Goal: Task Accomplishment & Management: Complete application form

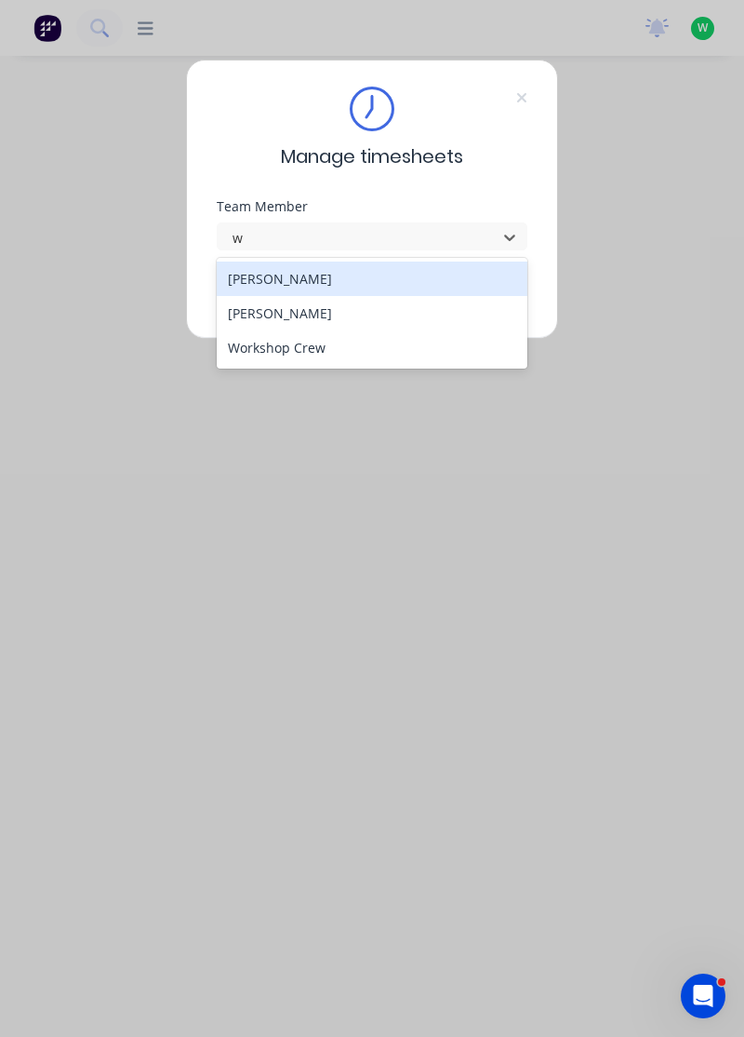
click at [288, 309] on div "[PERSON_NAME]" at bounding box center [373, 313] width 312 height 34
type input "w"
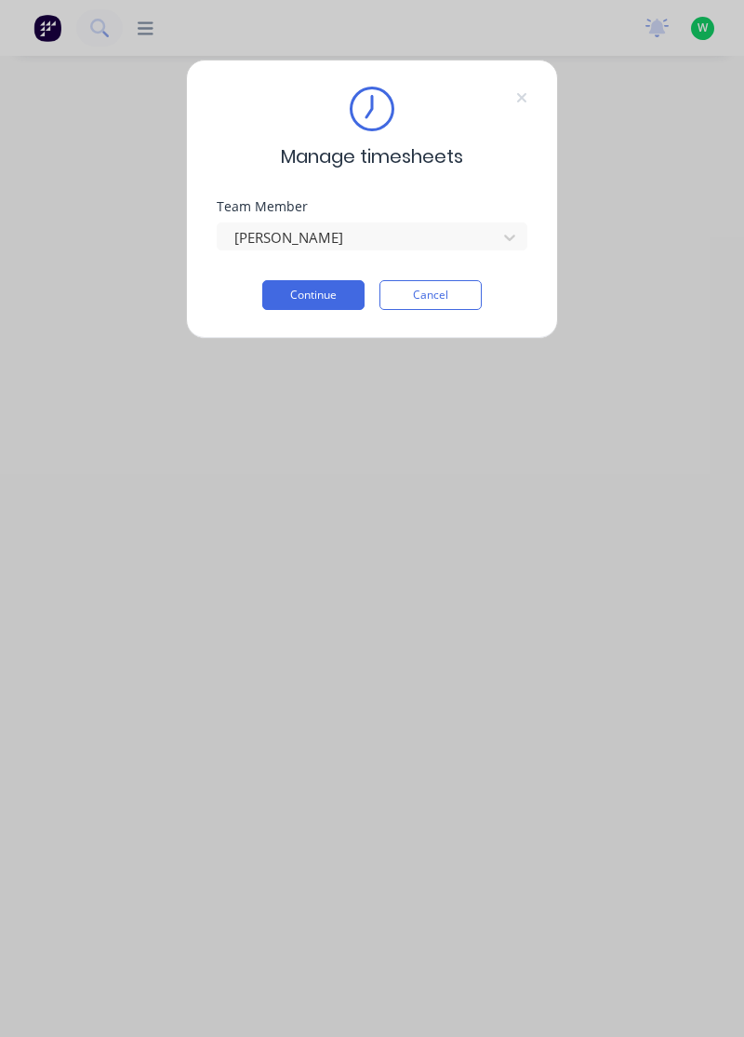
click at [315, 292] on button "Continue" at bounding box center [313, 295] width 102 height 30
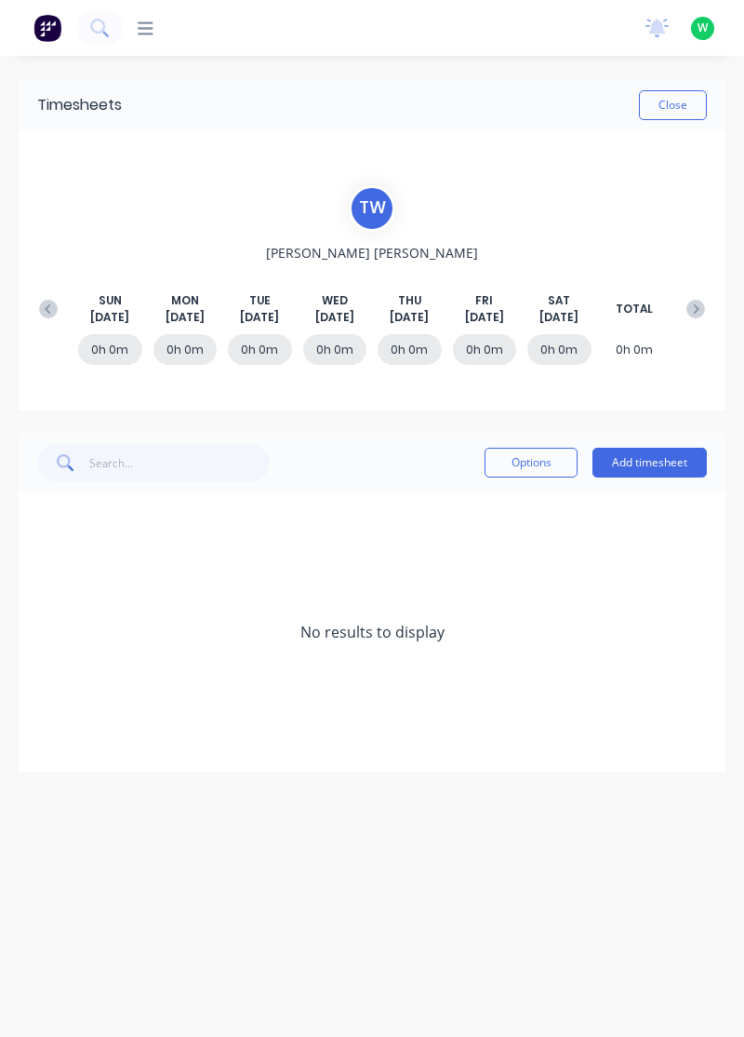
click at [653, 462] on button "Add timesheet" at bounding box center [650, 463] width 114 height 30
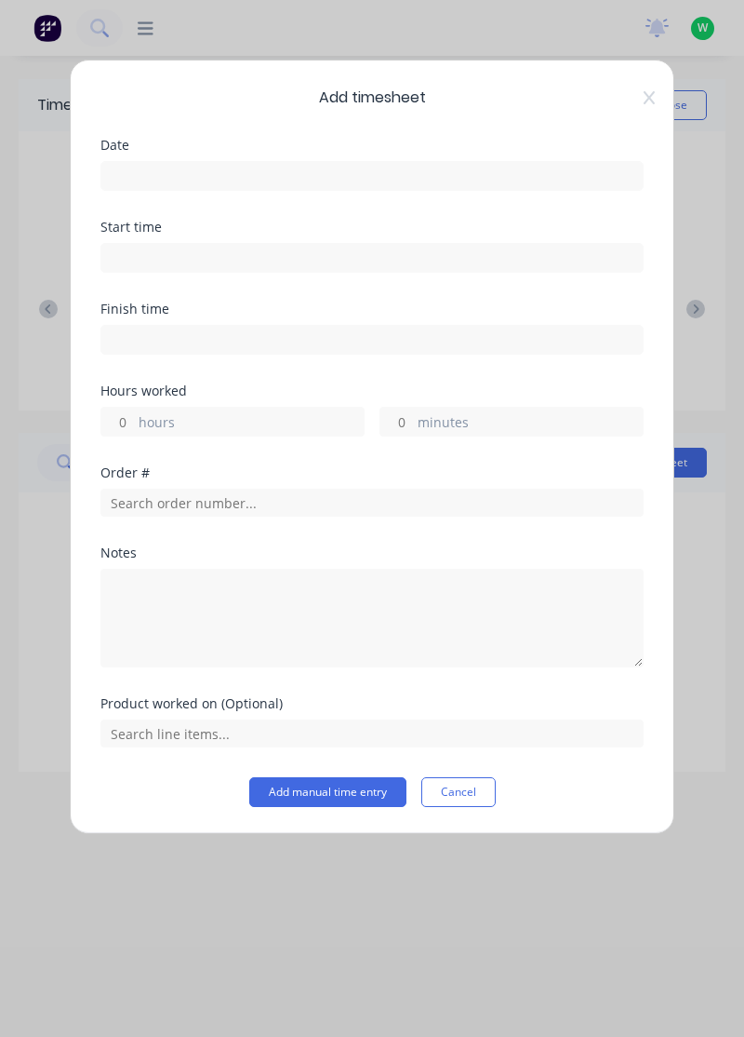
click at [307, 171] on input at bounding box center [372, 176] width 542 height 28
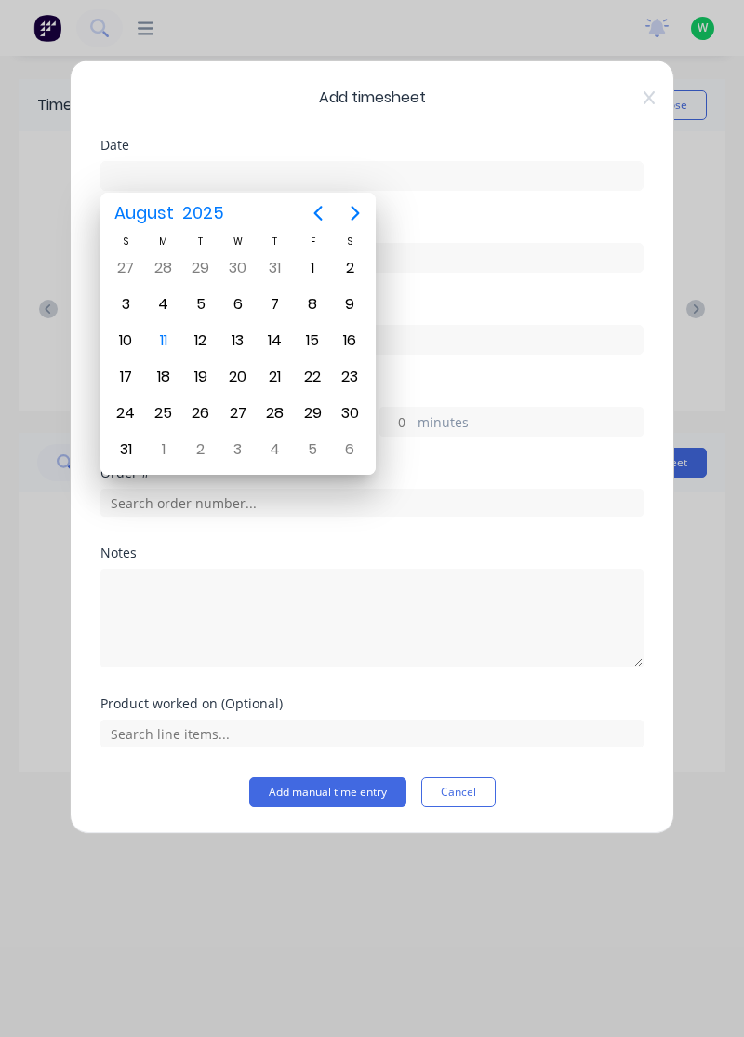
click at [163, 335] on div "11" at bounding box center [164, 341] width 28 height 28
type input "[DATE]"
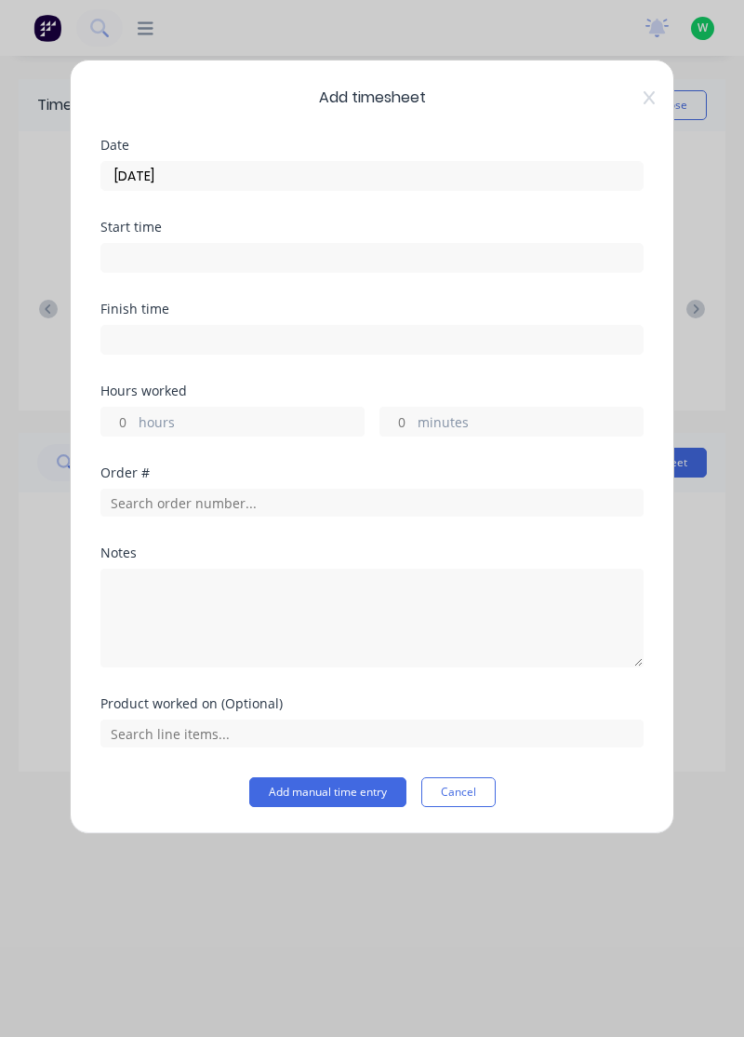
click at [261, 418] on label "hours" at bounding box center [251, 423] width 225 height 23
click at [134, 418] on input "hours" at bounding box center [117, 422] width 33 height 28
type input "4"
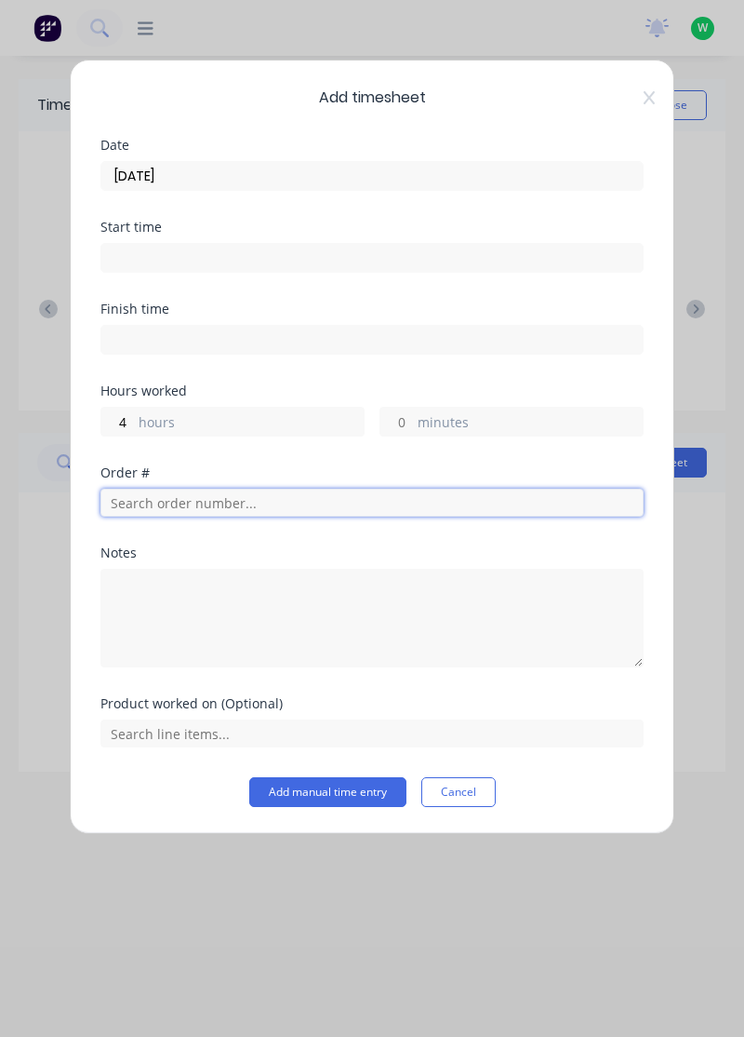
click at [220, 503] on input "text" at bounding box center [372, 503] width 543 height 28
type input "18772"
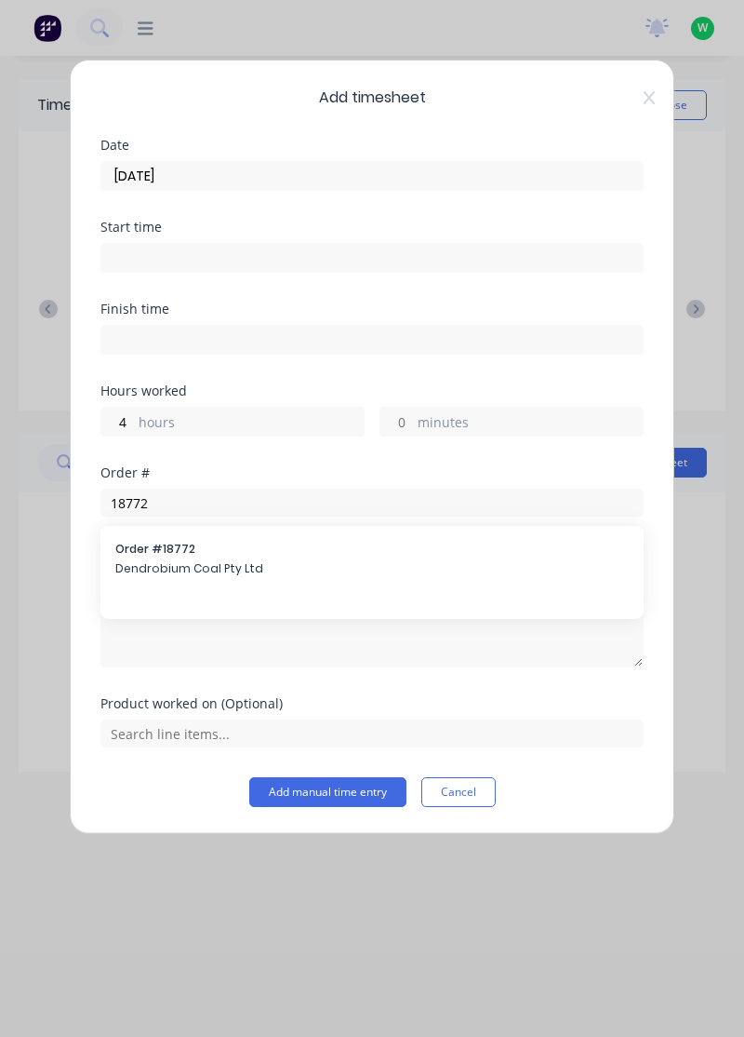
click at [211, 556] on div "Order # 18772 Dendrobium Coal Pty Ltd" at bounding box center [372, 560] width 514 height 39
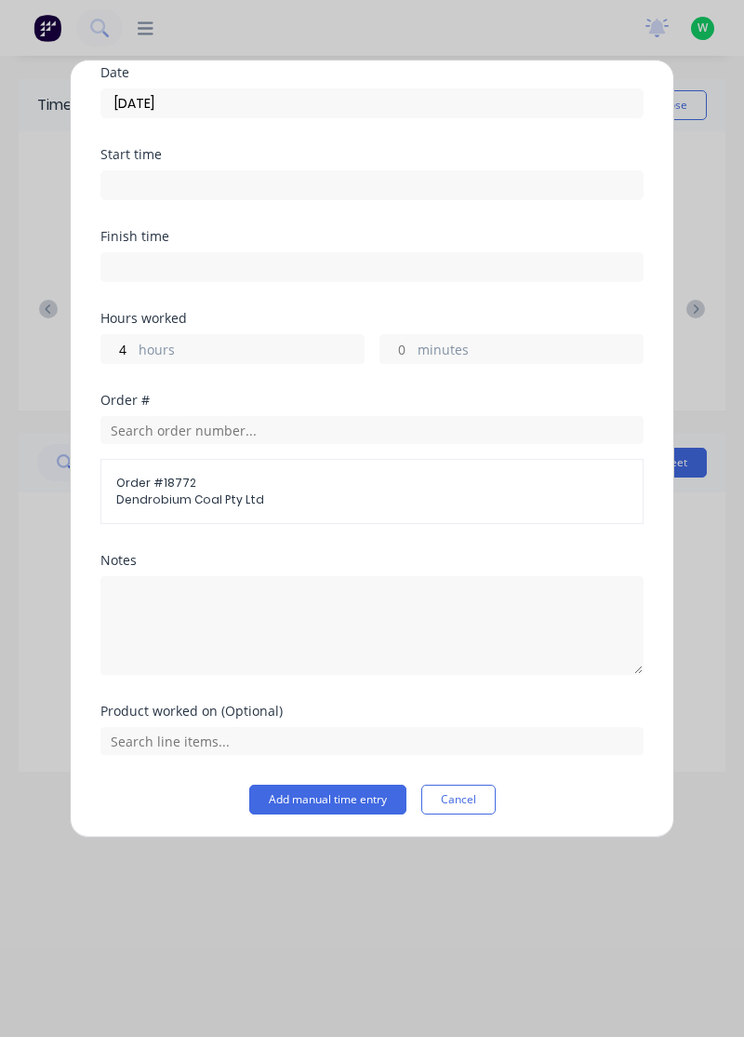
scroll to position [69, 0]
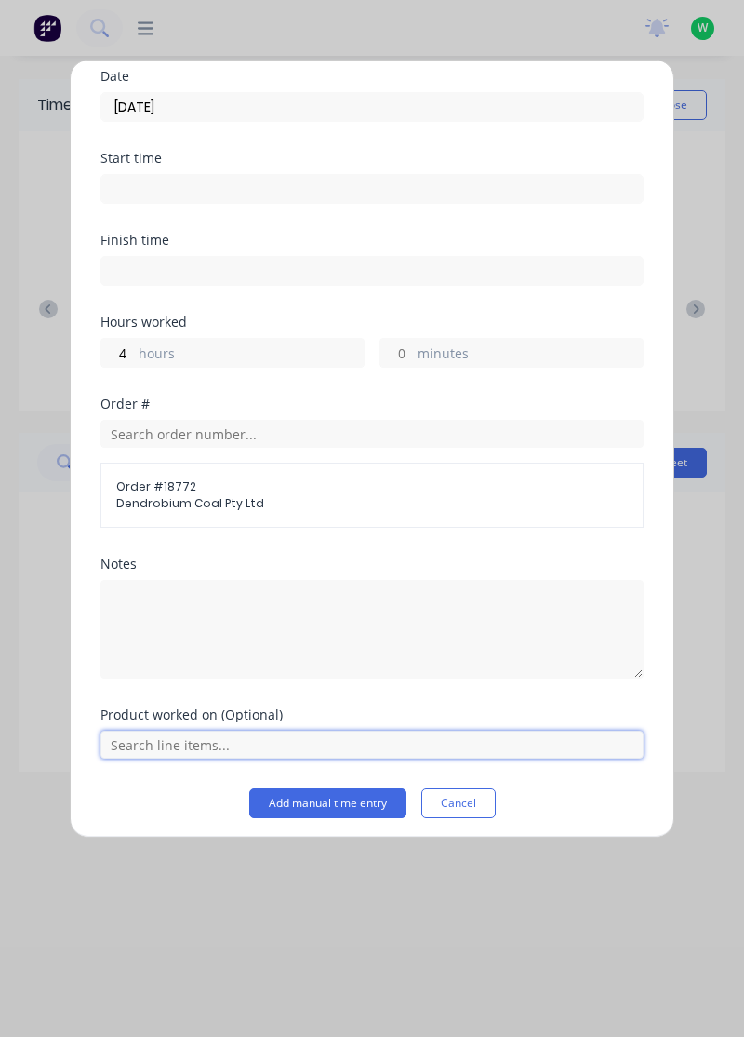
click at [388, 746] on input "text" at bounding box center [372, 745] width 543 height 28
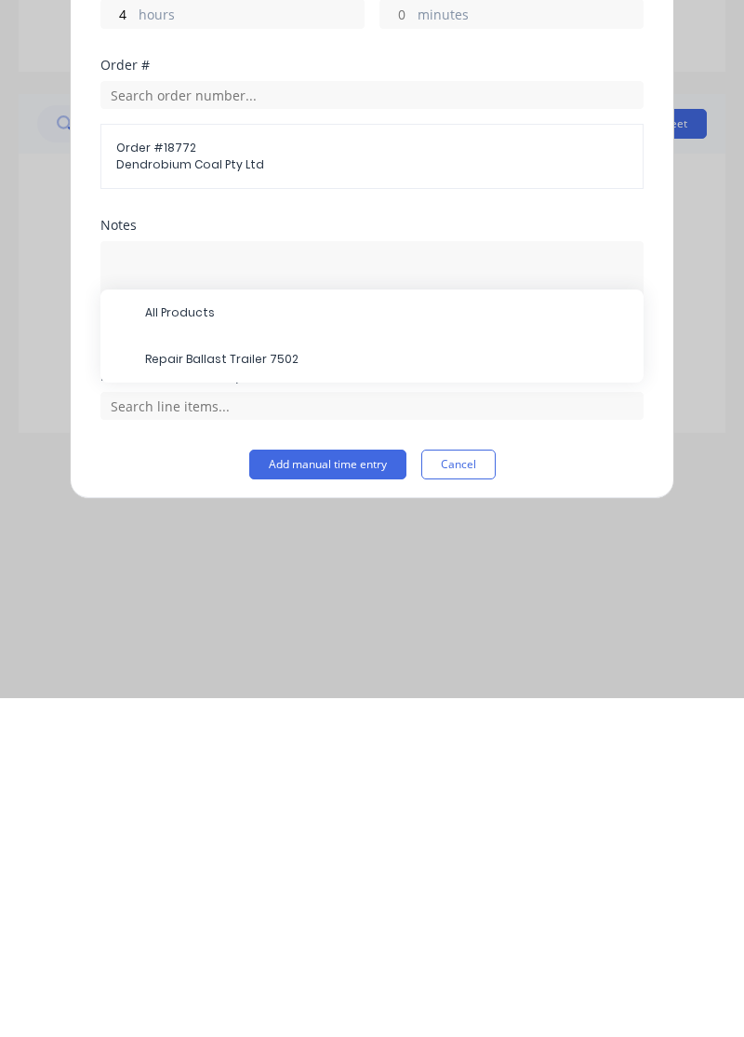
click at [255, 698] on span "Repair Ballast Trailer 7502" at bounding box center [387, 698] width 484 height 17
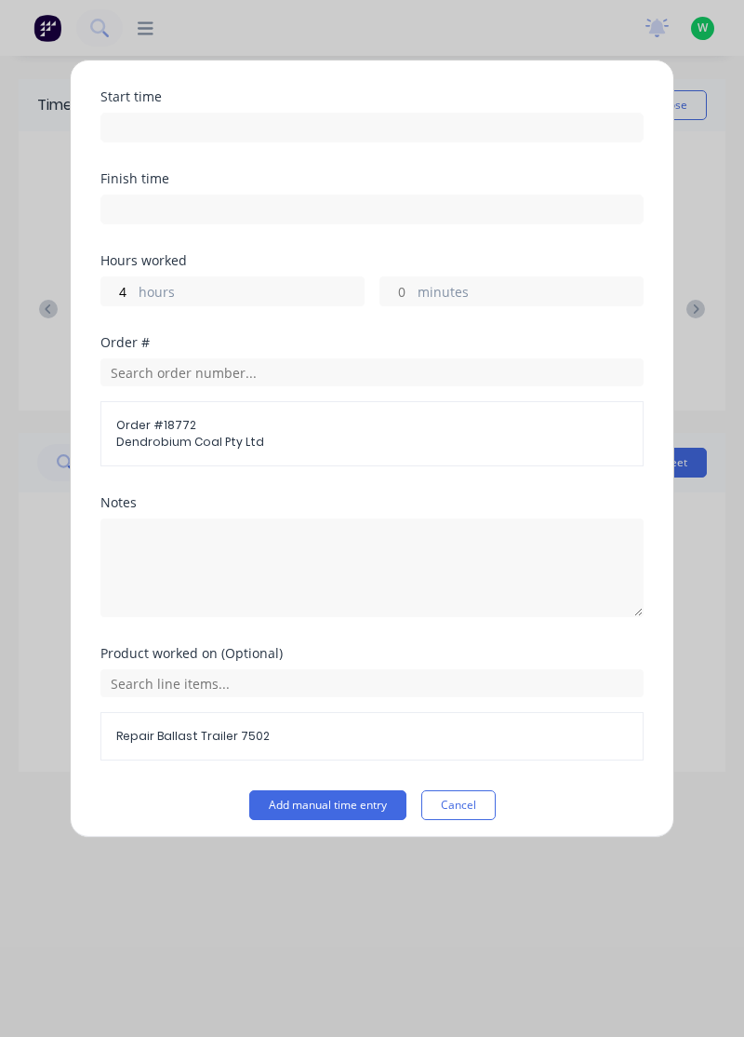
scroll to position [127, 0]
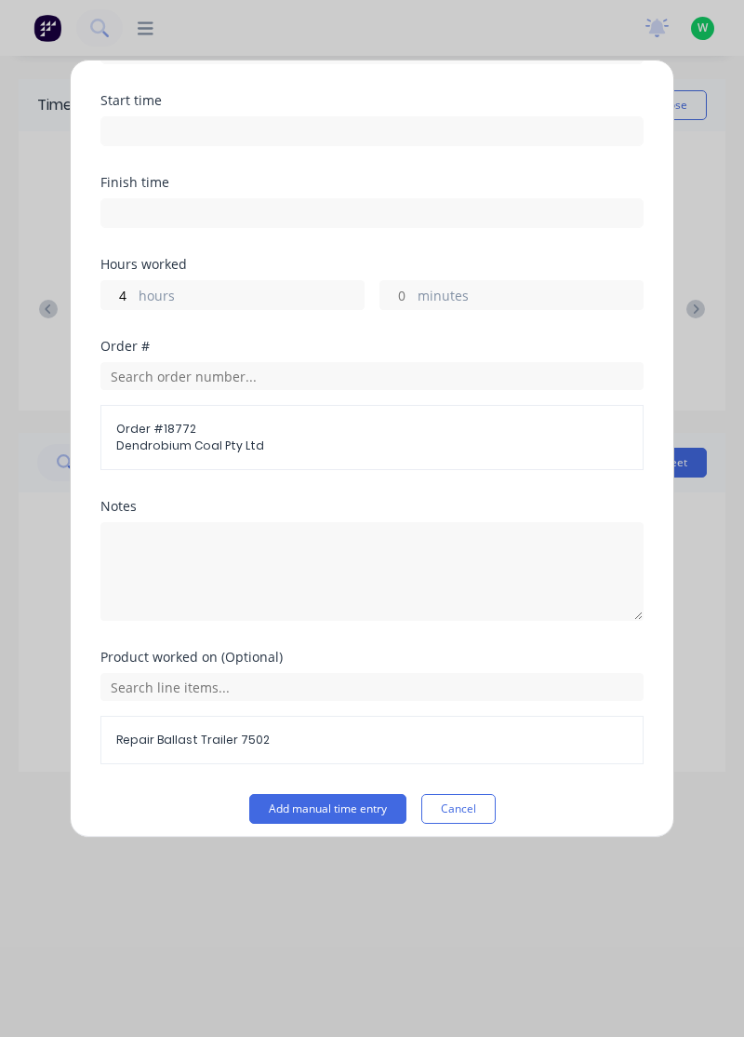
click at [346, 806] on button "Add manual time entry" at bounding box center [327, 809] width 157 height 30
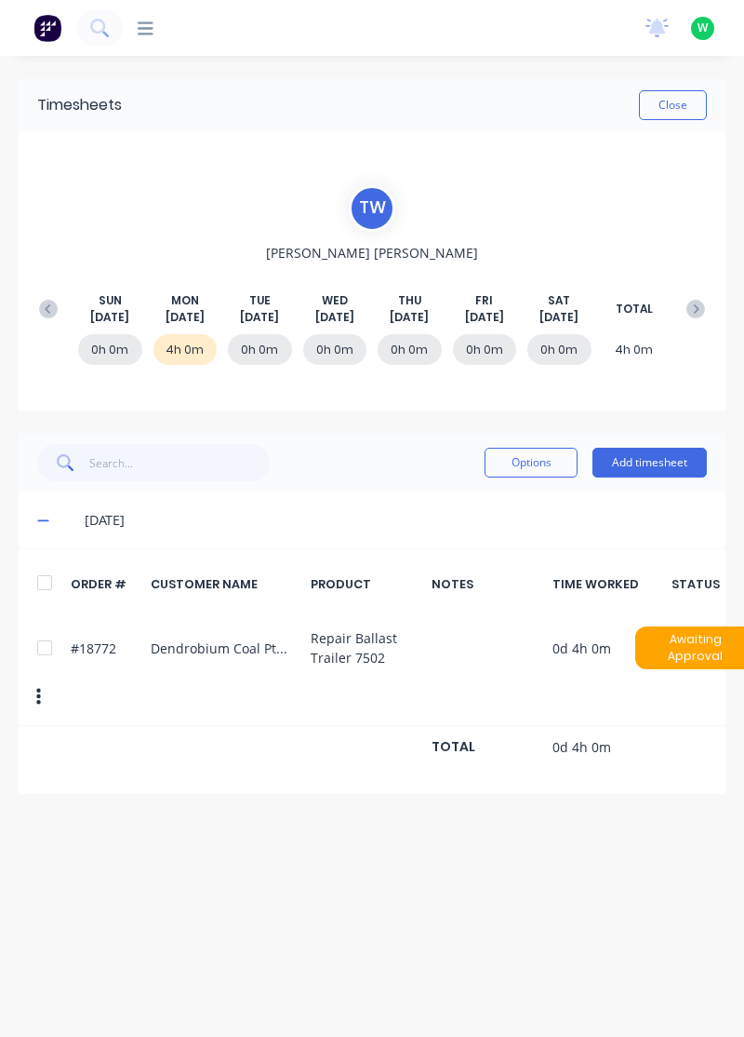
click at [654, 462] on button "Add timesheet" at bounding box center [650, 463] width 114 height 30
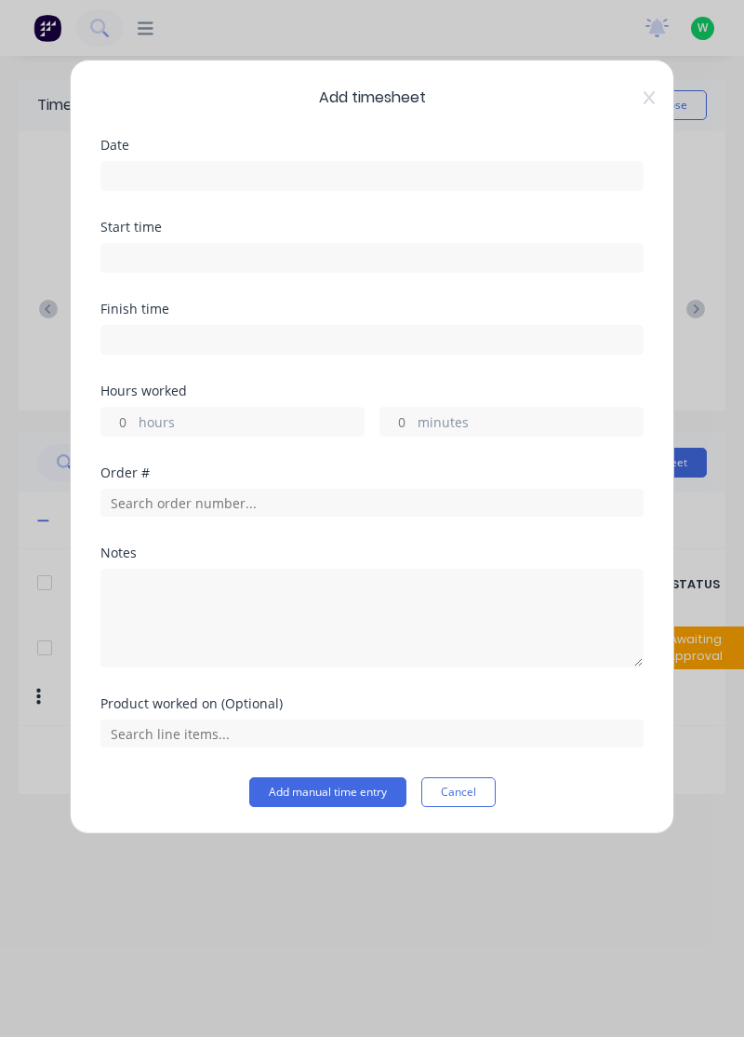
click at [422, 171] on input at bounding box center [372, 176] width 542 height 28
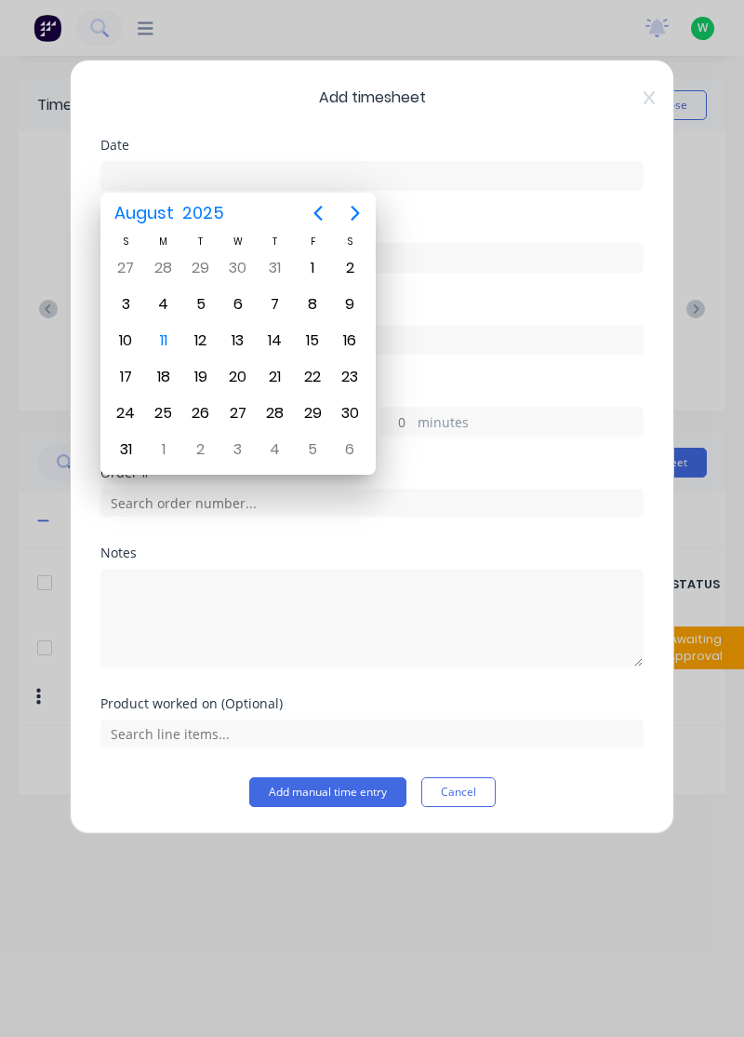
click at [160, 339] on div "11" at bounding box center [164, 341] width 28 height 28
type input "[DATE]"
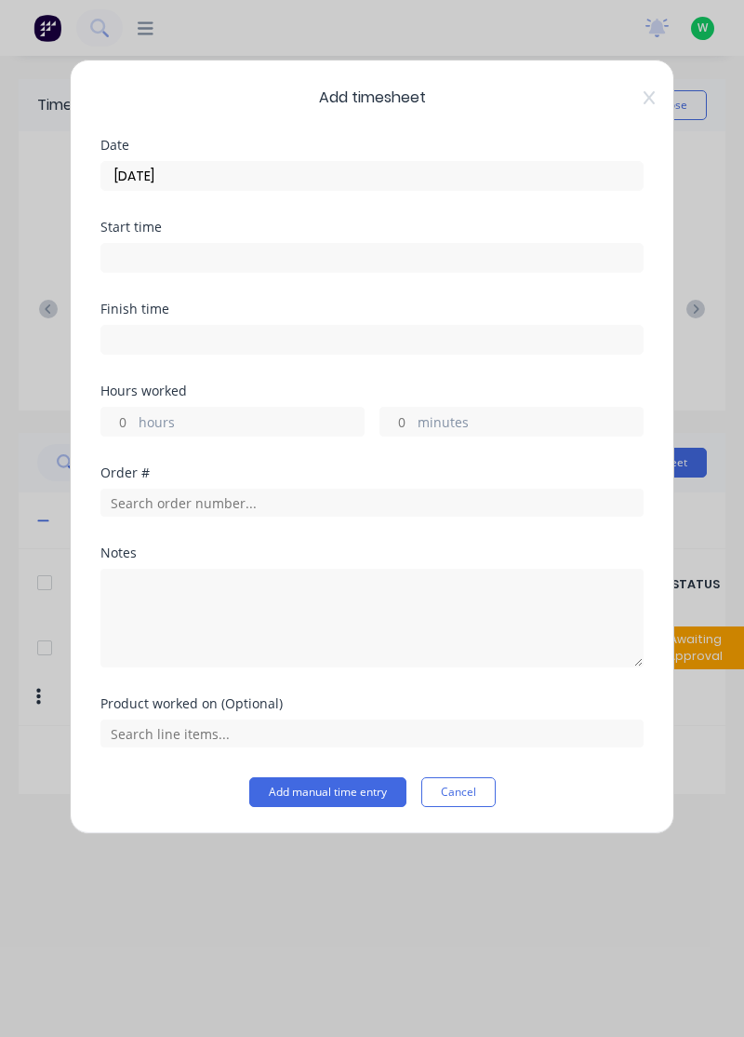
click at [251, 414] on label "hours" at bounding box center [251, 423] width 225 height 23
click at [134, 414] on input "hours" at bounding box center [117, 422] width 33 height 28
type input "1.5"
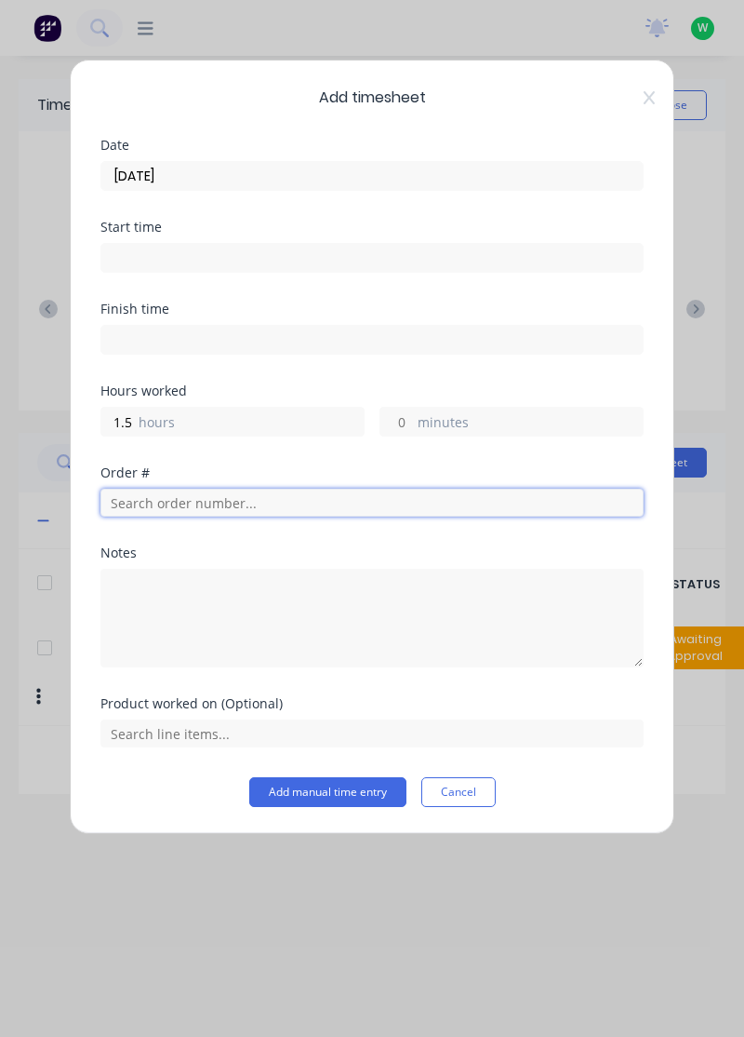
click at [254, 496] on input "text" at bounding box center [372, 503] width 543 height 28
type input "18305"
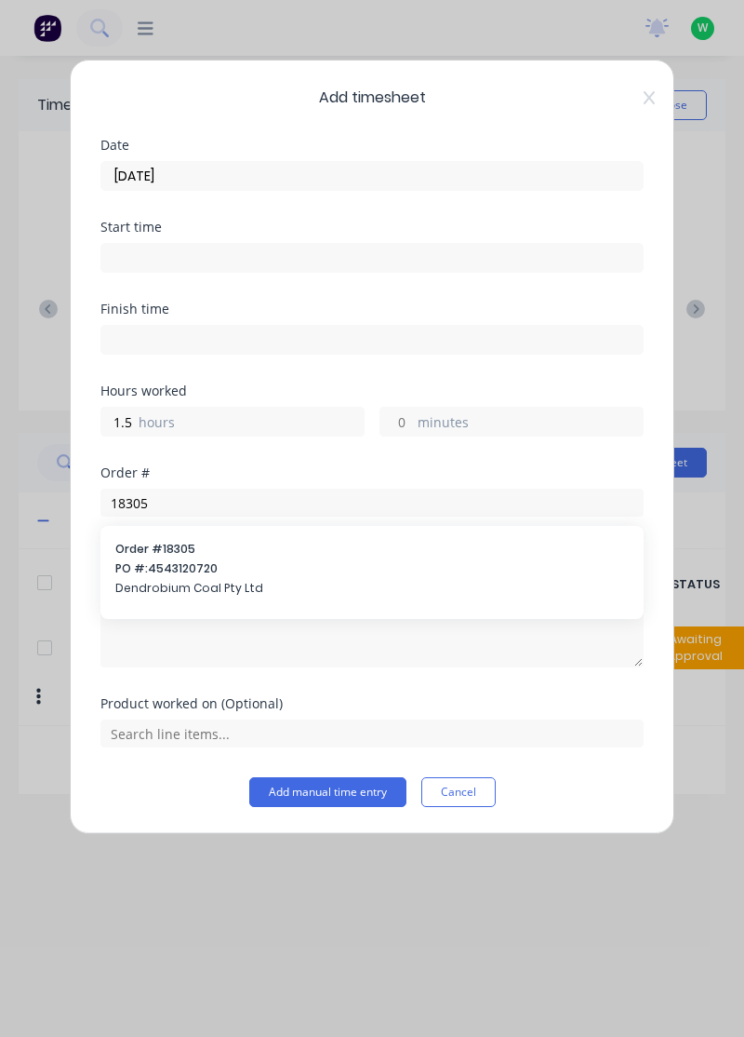
click at [186, 562] on span "PO #: 4543120720" at bounding box center [372, 568] width 514 height 17
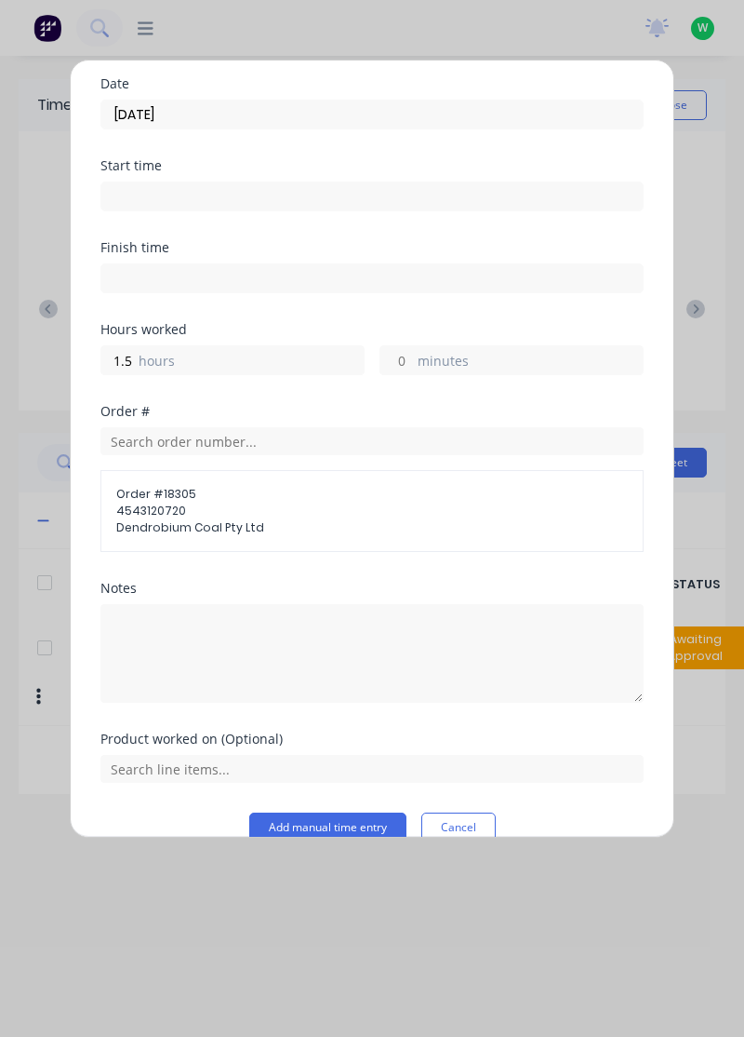
scroll to position [89, 0]
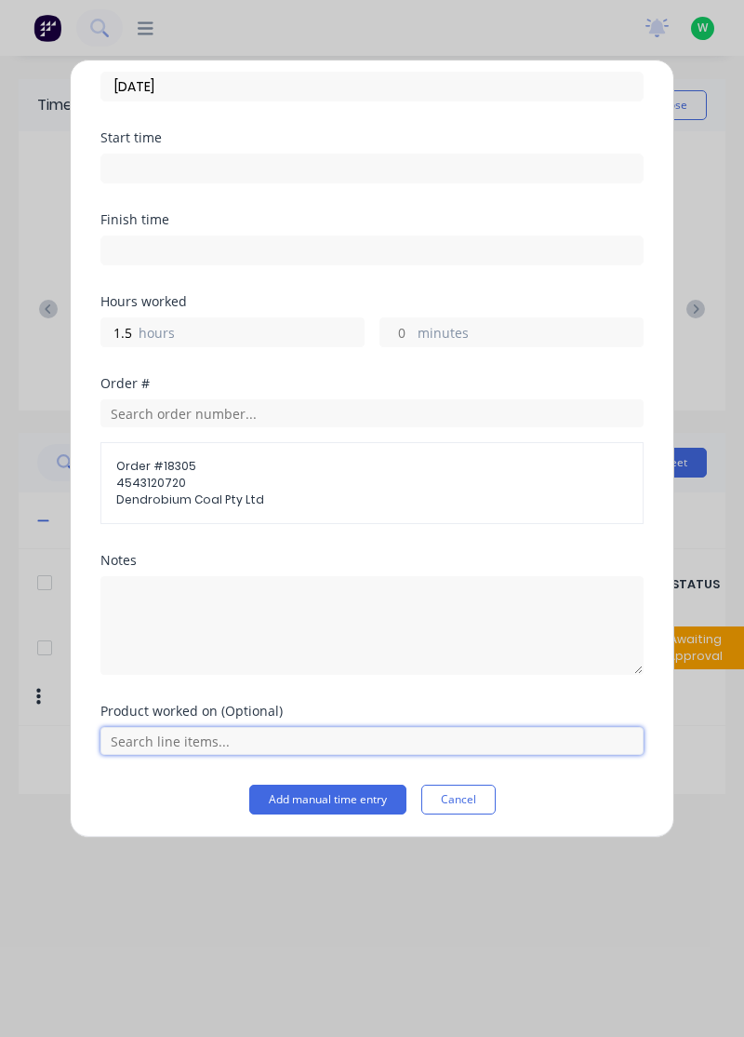
click at [317, 738] on input "text" at bounding box center [372, 741] width 543 height 28
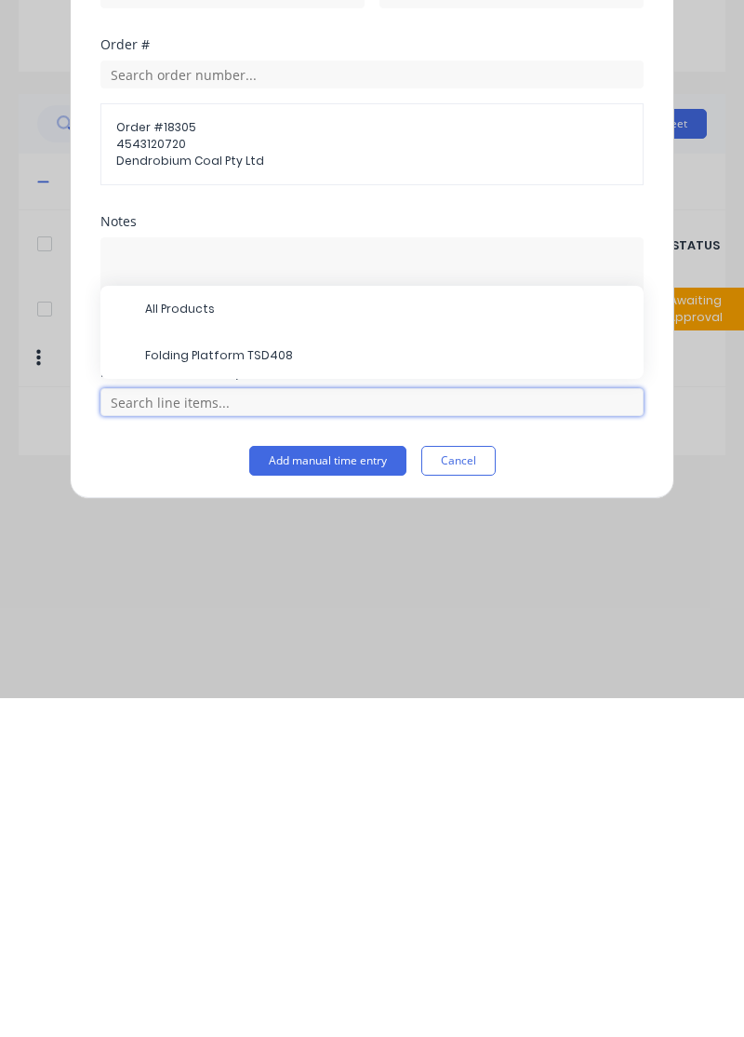
scroll to position [49, 0]
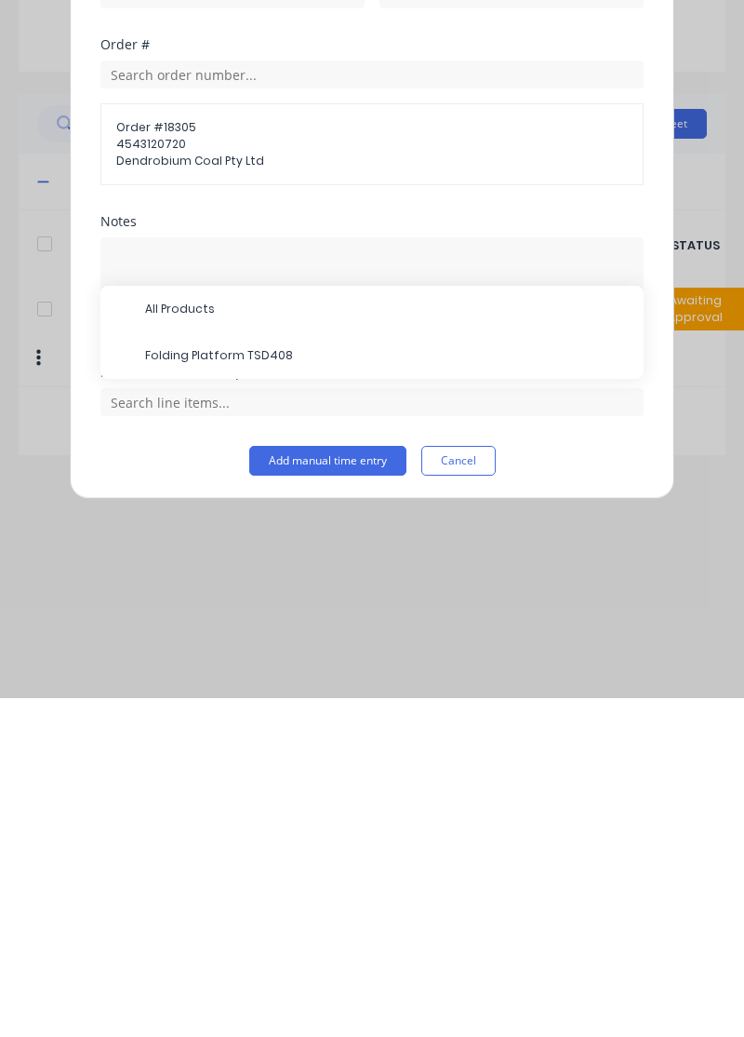
click at [269, 686] on span "Folding Platform TSD408" at bounding box center [387, 694] width 484 height 17
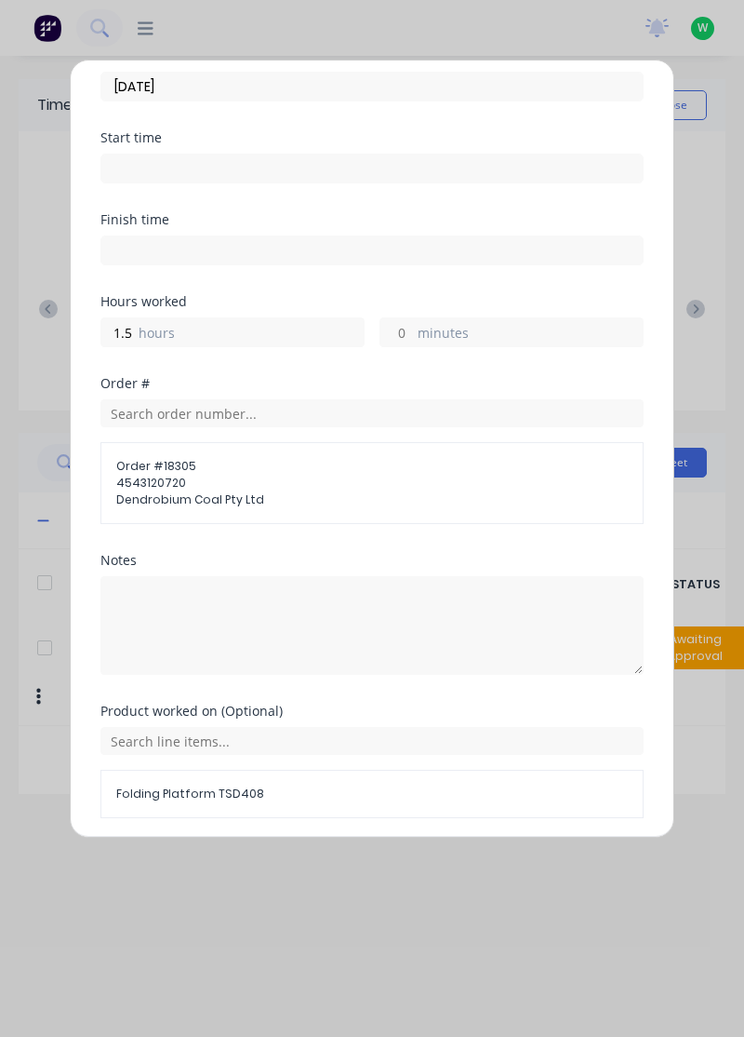
scroll to position [152, 0]
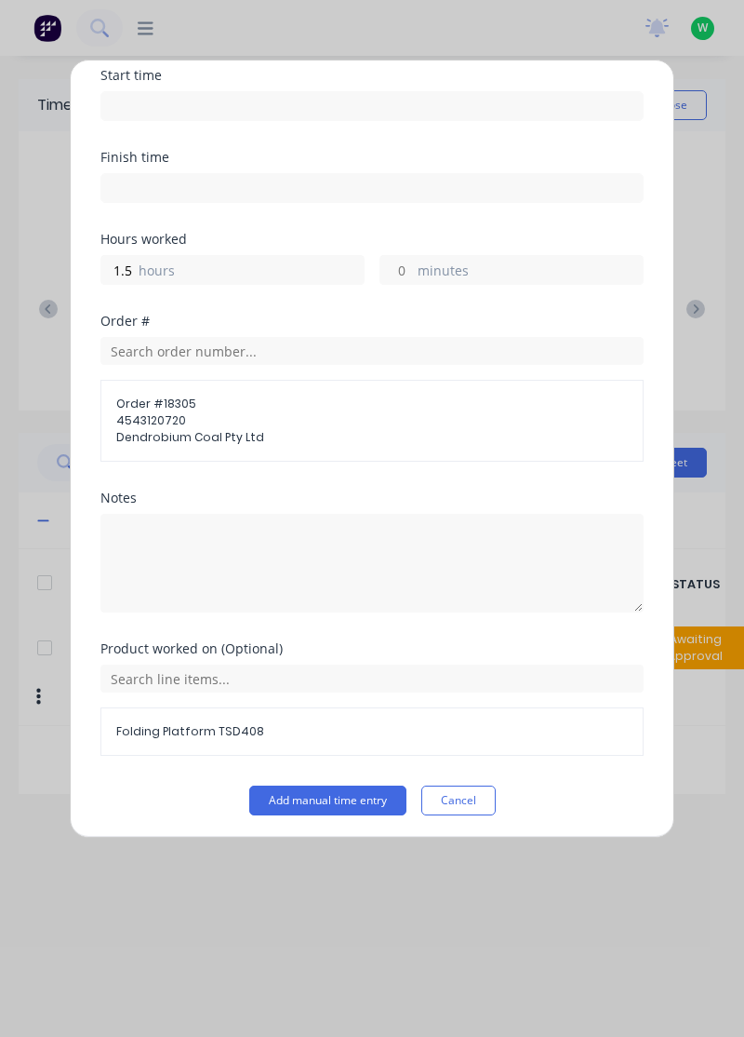
click at [344, 798] on button "Add manual time entry" at bounding box center [327, 800] width 157 height 30
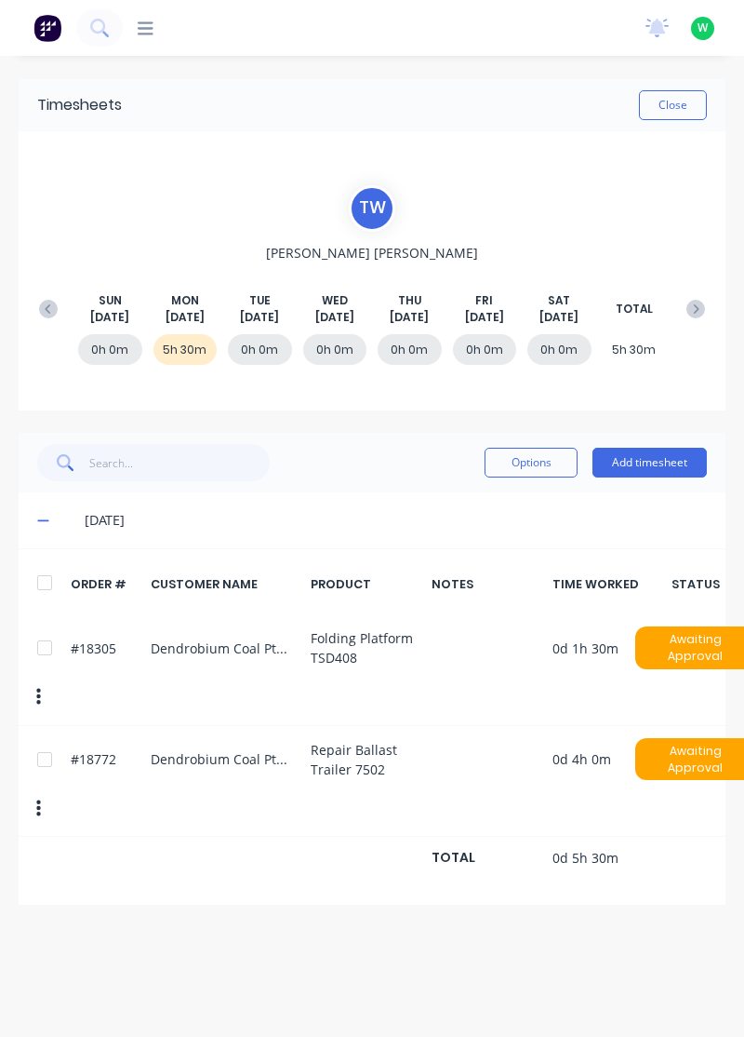
scroll to position [0, 0]
click at [657, 460] on button "Add timesheet" at bounding box center [650, 463] width 114 height 30
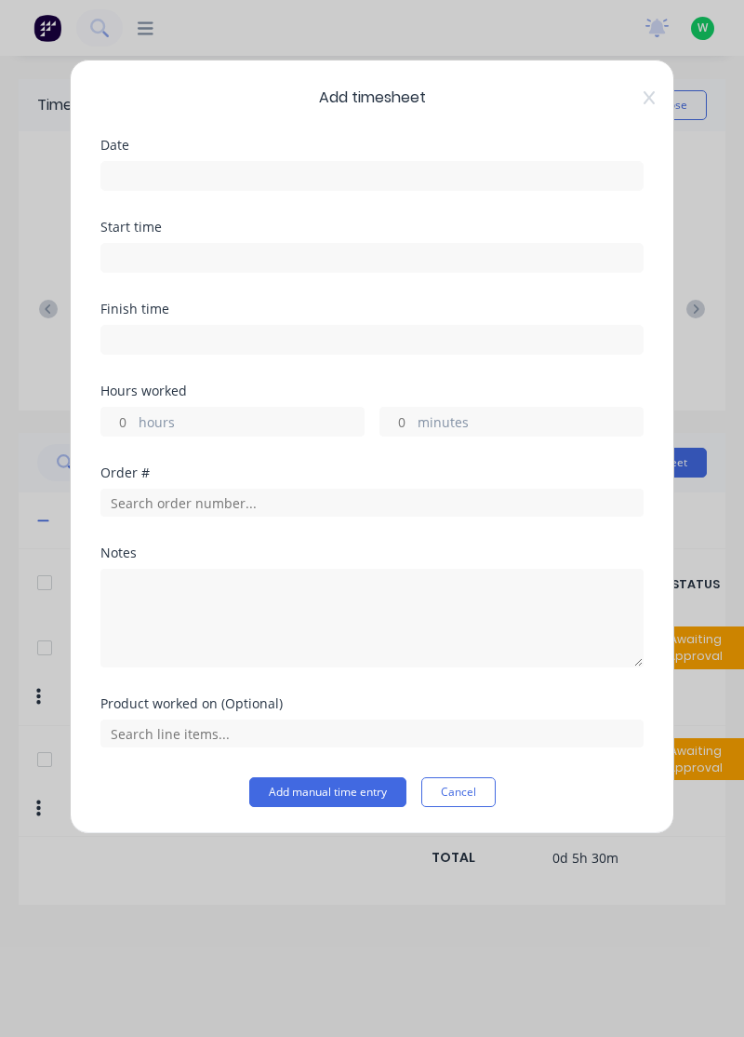
click at [395, 171] on input at bounding box center [372, 176] width 542 height 28
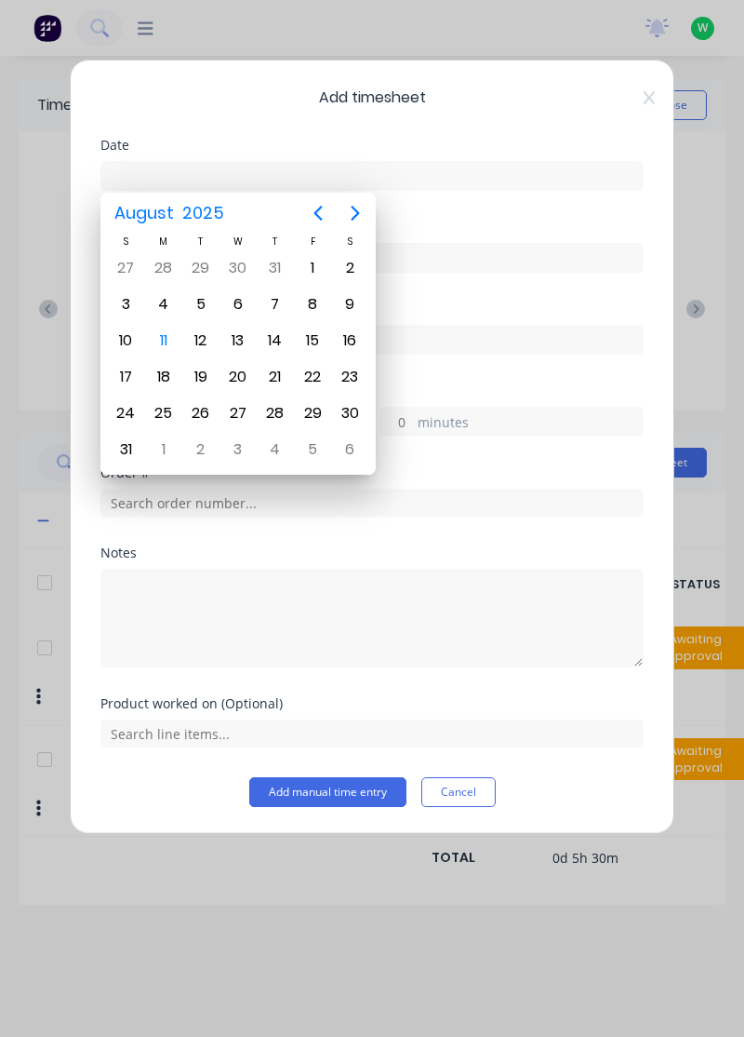
click at [160, 339] on div "11" at bounding box center [164, 341] width 28 height 28
type input "[DATE]"
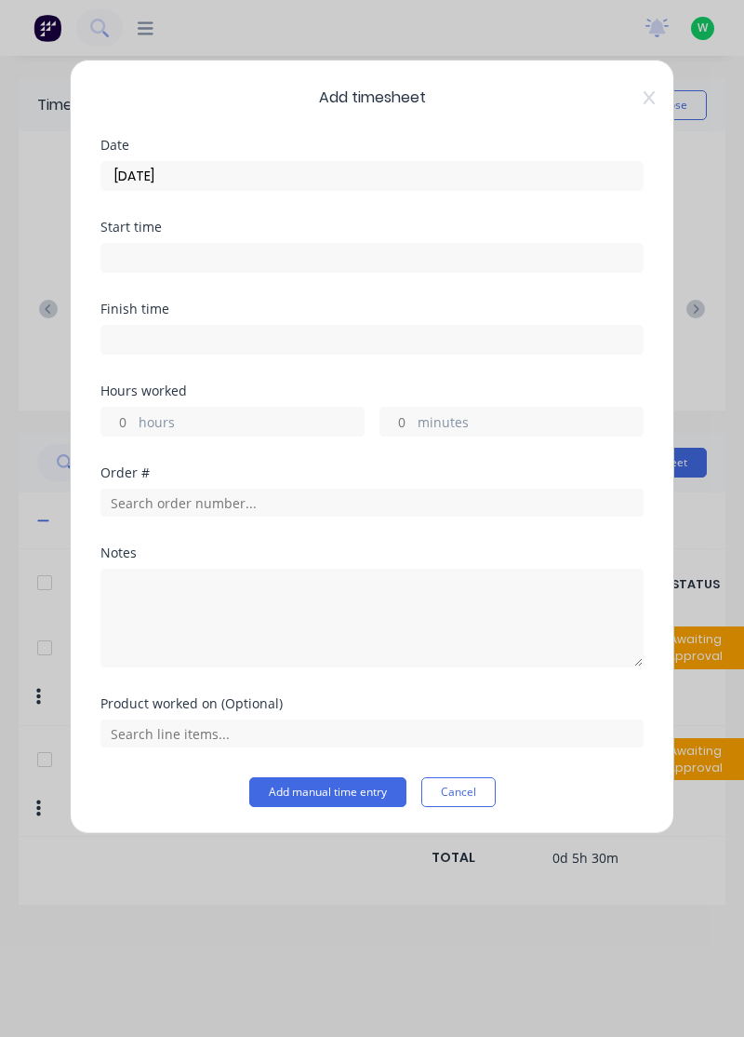
click at [255, 417] on label "hours" at bounding box center [251, 423] width 225 height 23
click at [134, 417] on input "hours" at bounding box center [117, 422] width 33 height 28
type input "1"
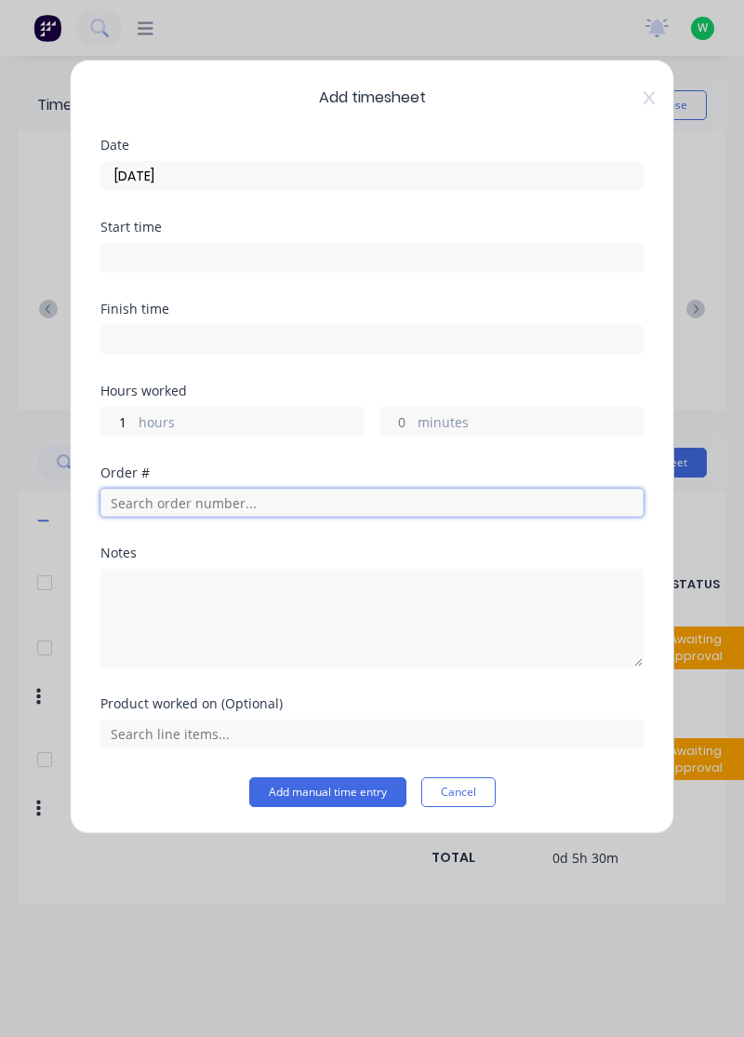
click at [249, 496] on input "text" at bounding box center [372, 503] width 543 height 28
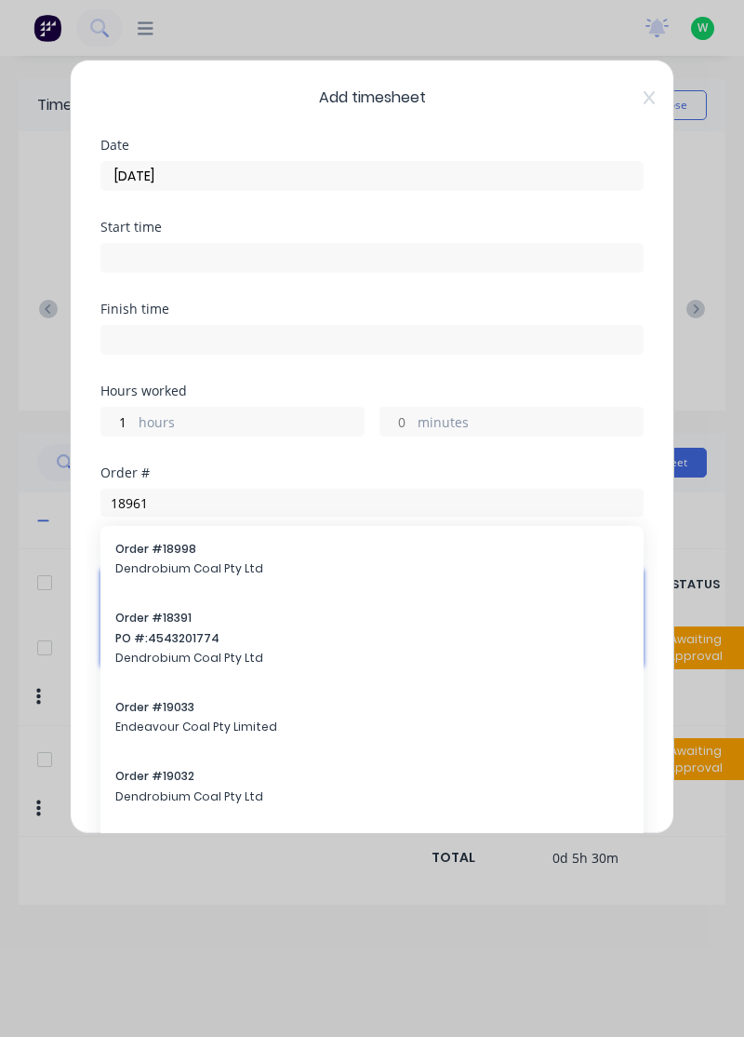
click at [210, 569] on textarea at bounding box center [372, 618] width 543 height 99
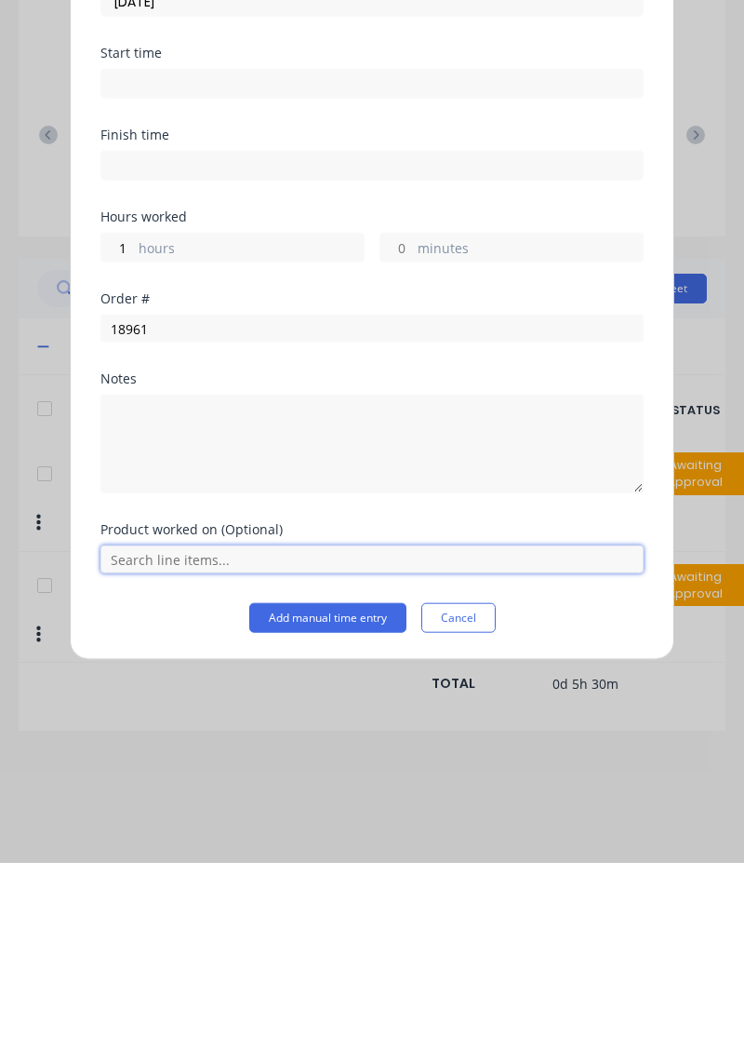
click at [387, 729] on input "text" at bounding box center [372, 733] width 543 height 28
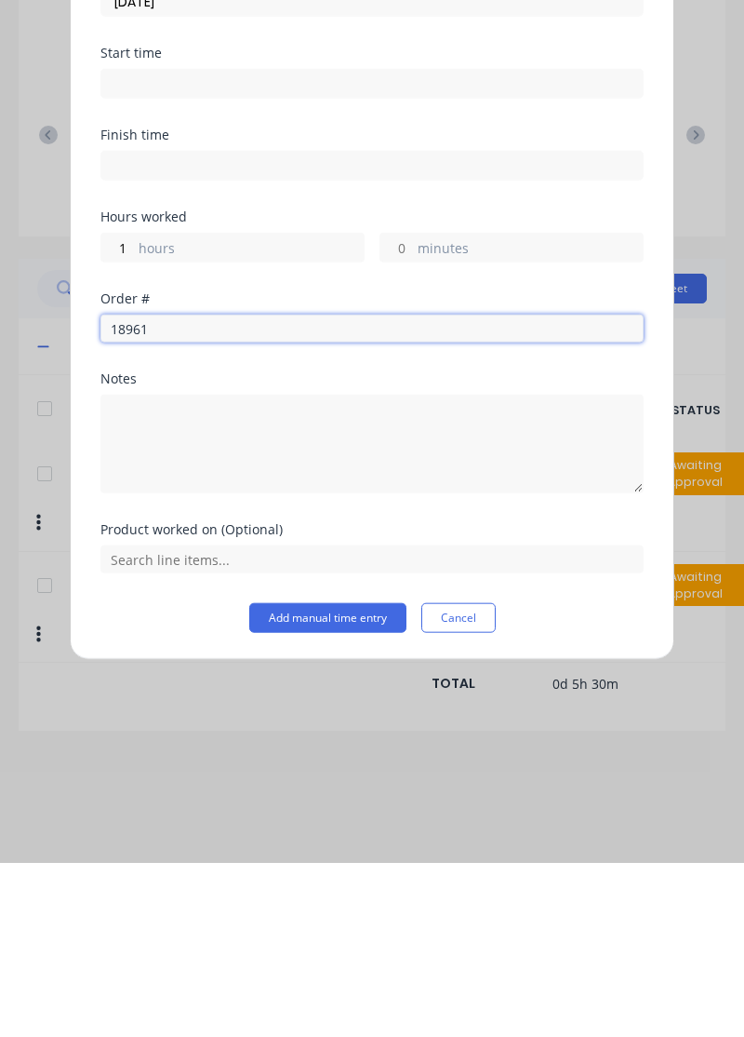
click at [354, 503] on input "18961" at bounding box center [372, 503] width 543 height 28
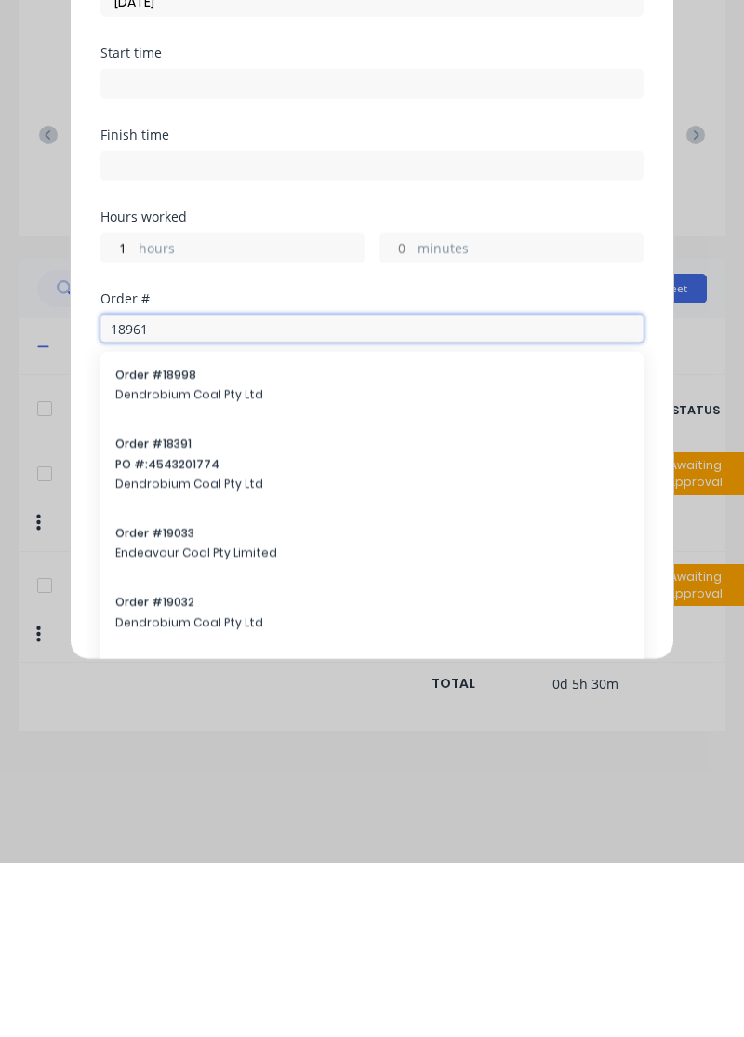
click at [489, 501] on input "18961" at bounding box center [372, 503] width 543 height 28
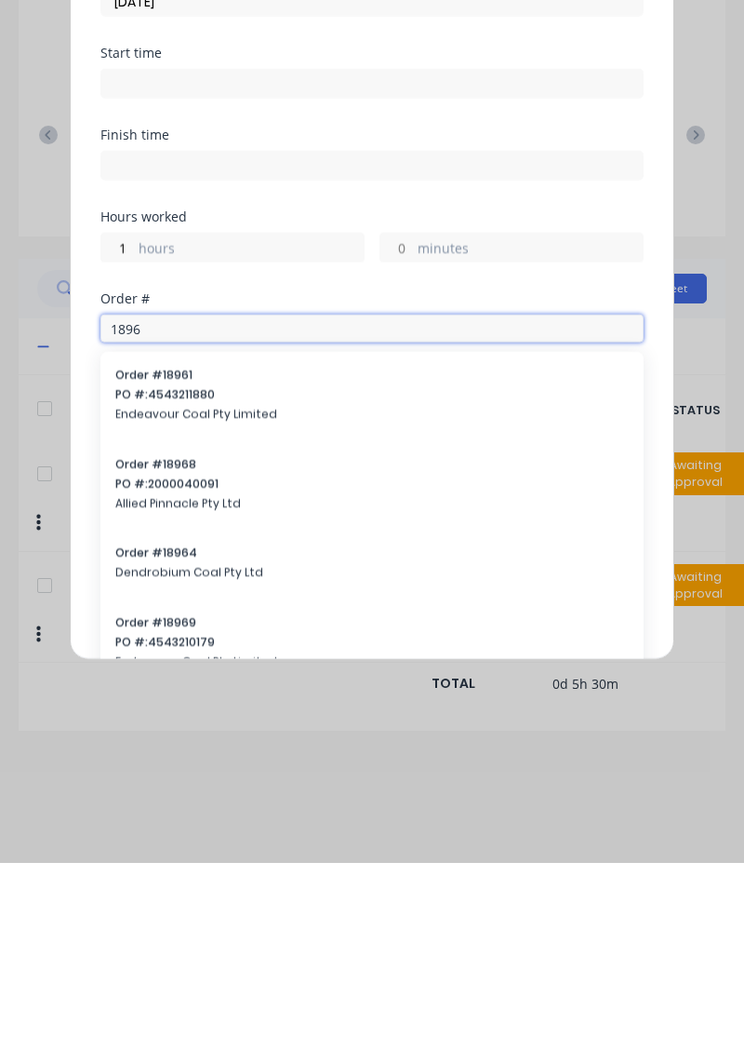
type input "18961"
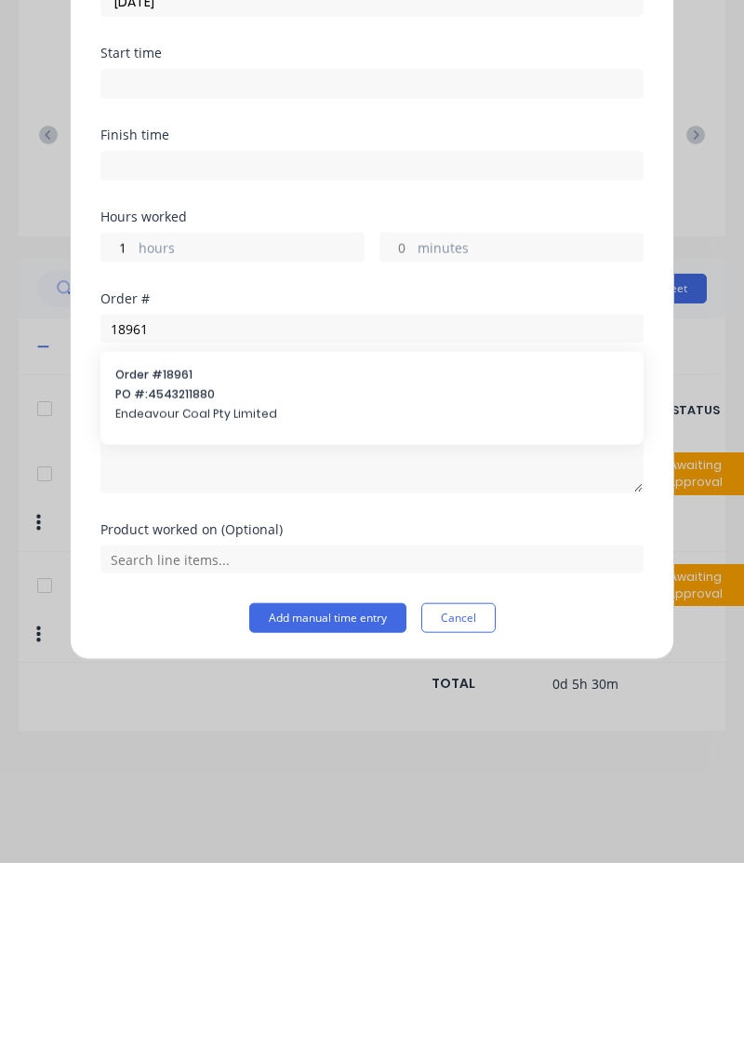
click at [238, 569] on span "PO #: 4543211880" at bounding box center [372, 568] width 514 height 17
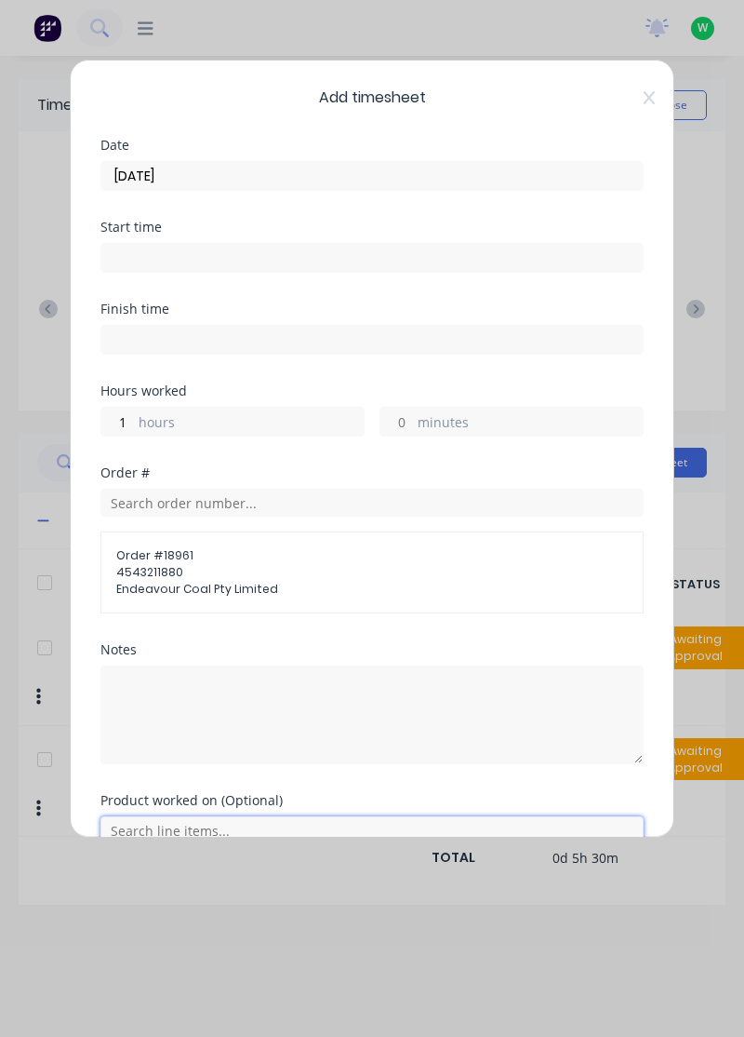
click at [353, 823] on input "text" at bounding box center [372, 830] width 543 height 28
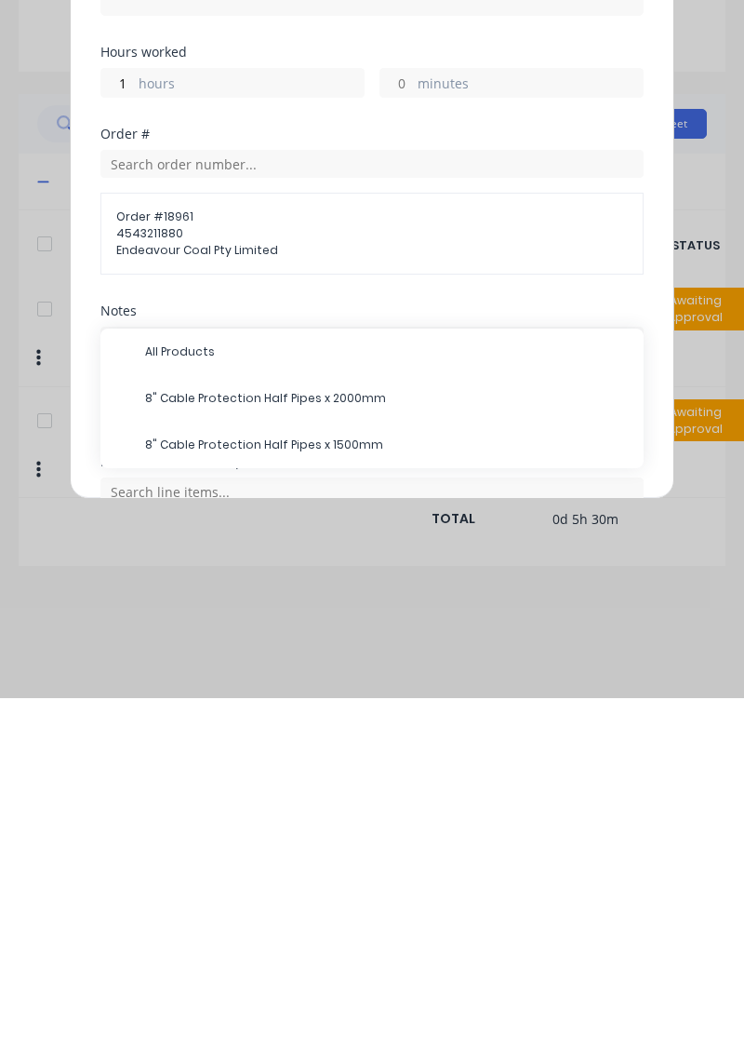
click at [356, 735] on span "8" Cable Protection Half Pipes x 2000mm" at bounding box center [387, 737] width 484 height 17
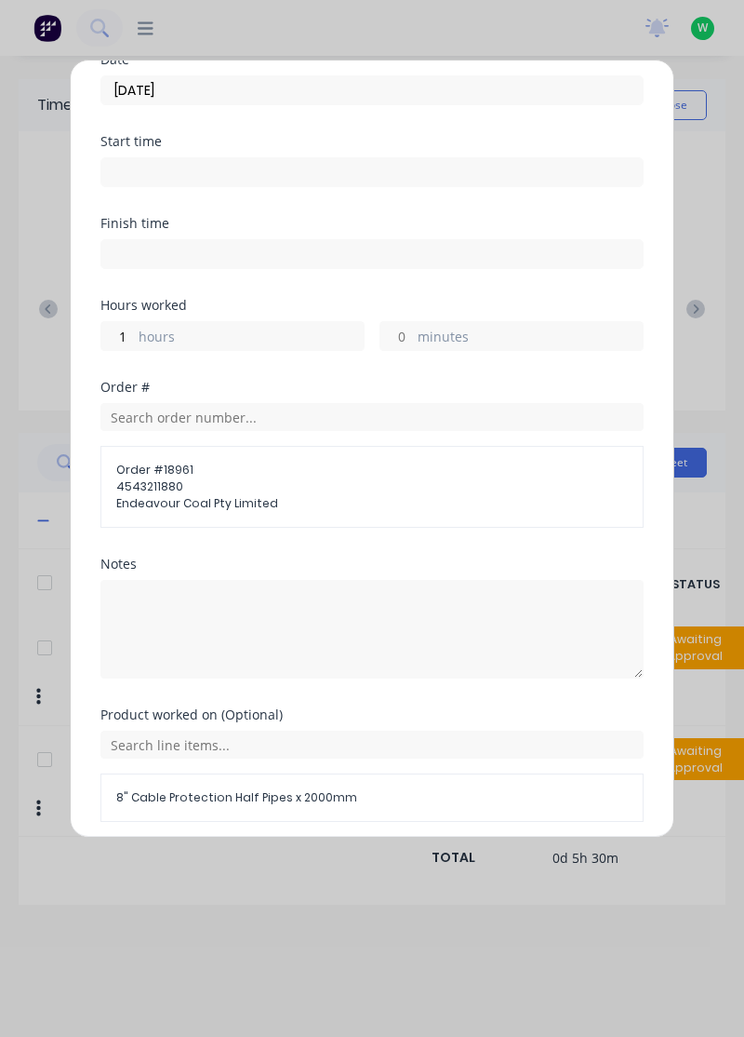
scroll to position [82, 0]
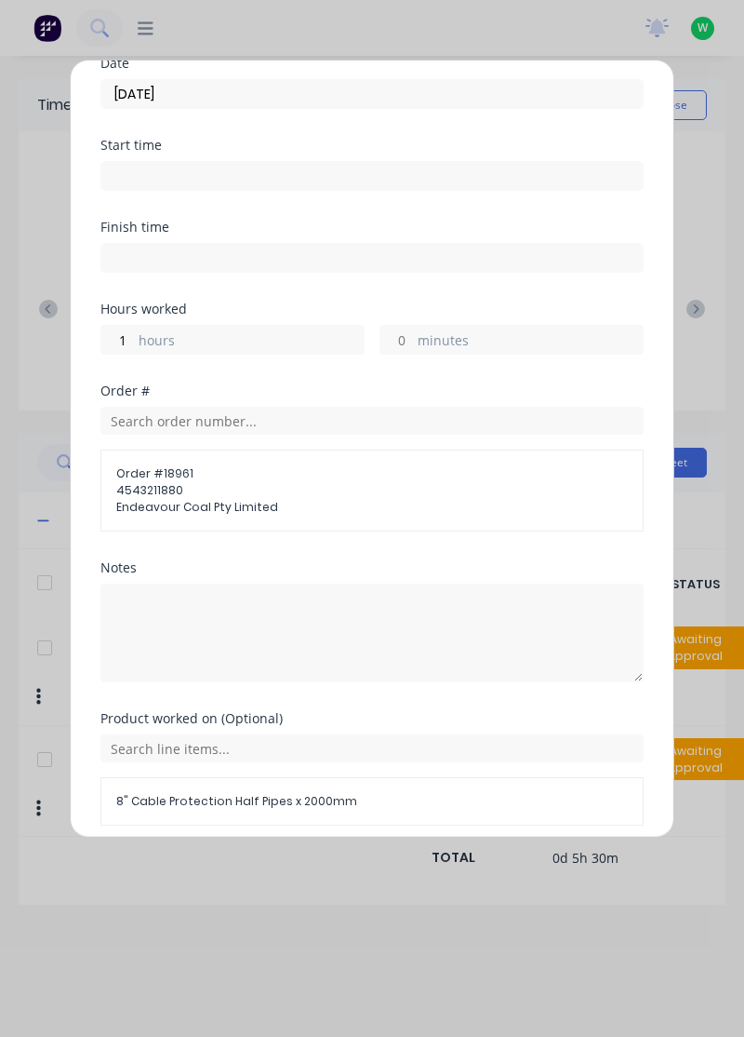
click at [357, 866] on button "Add manual time entry" at bounding box center [327, 870] width 157 height 30
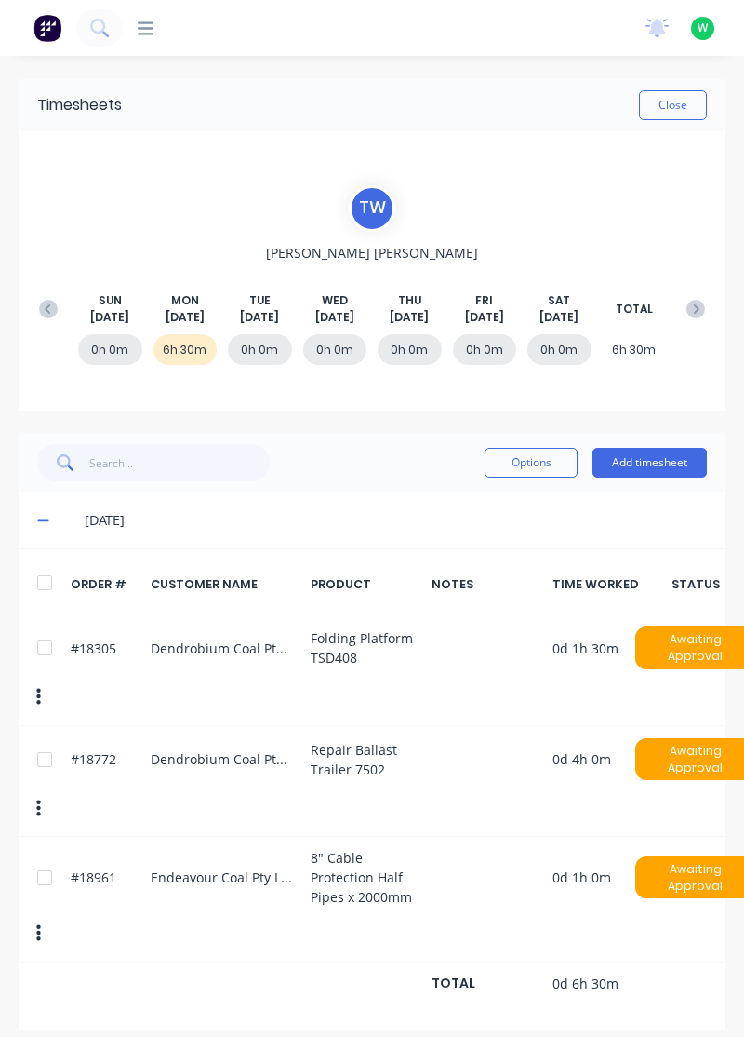
click at [669, 456] on button "Add timesheet" at bounding box center [650, 463] width 114 height 30
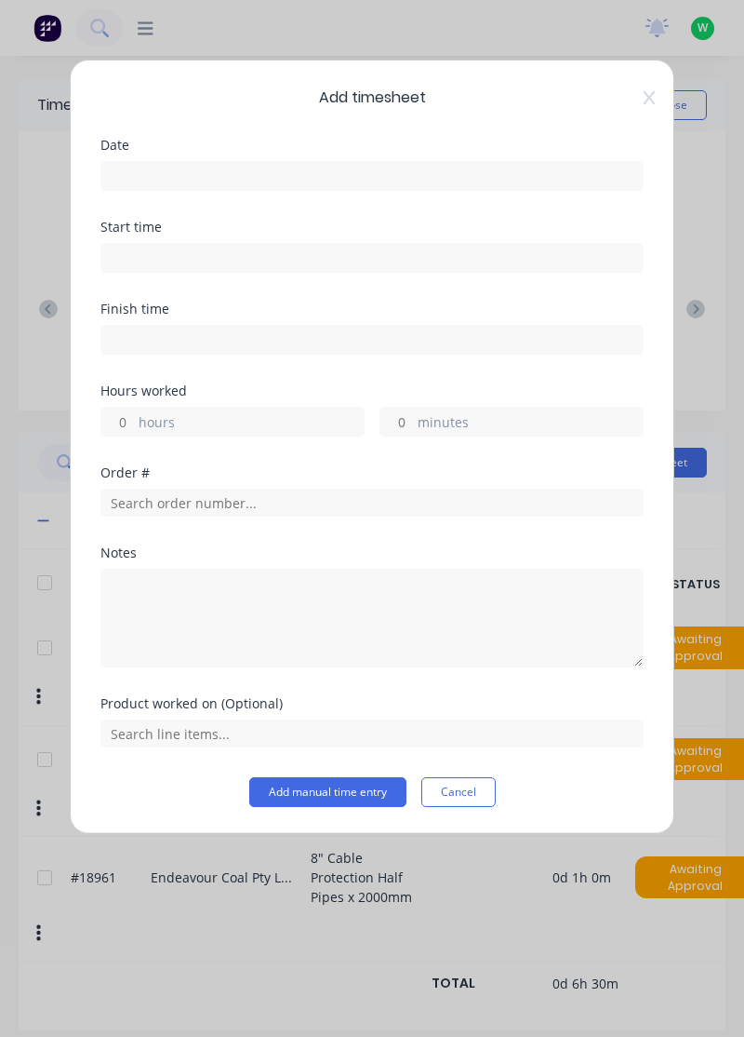
click at [294, 168] on input at bounding box center [372, 176] width 542 height 28
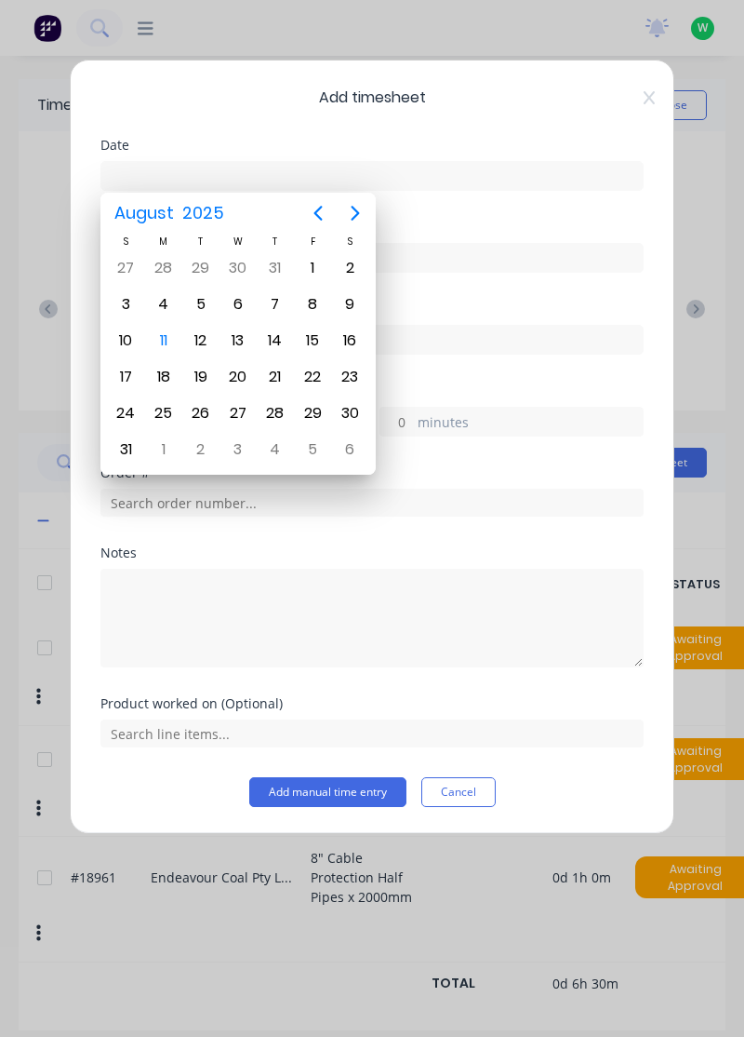
click at [158, 337] on div "11" at bounding box center [164, 341] width 28 height 28
type input "[DATE]"
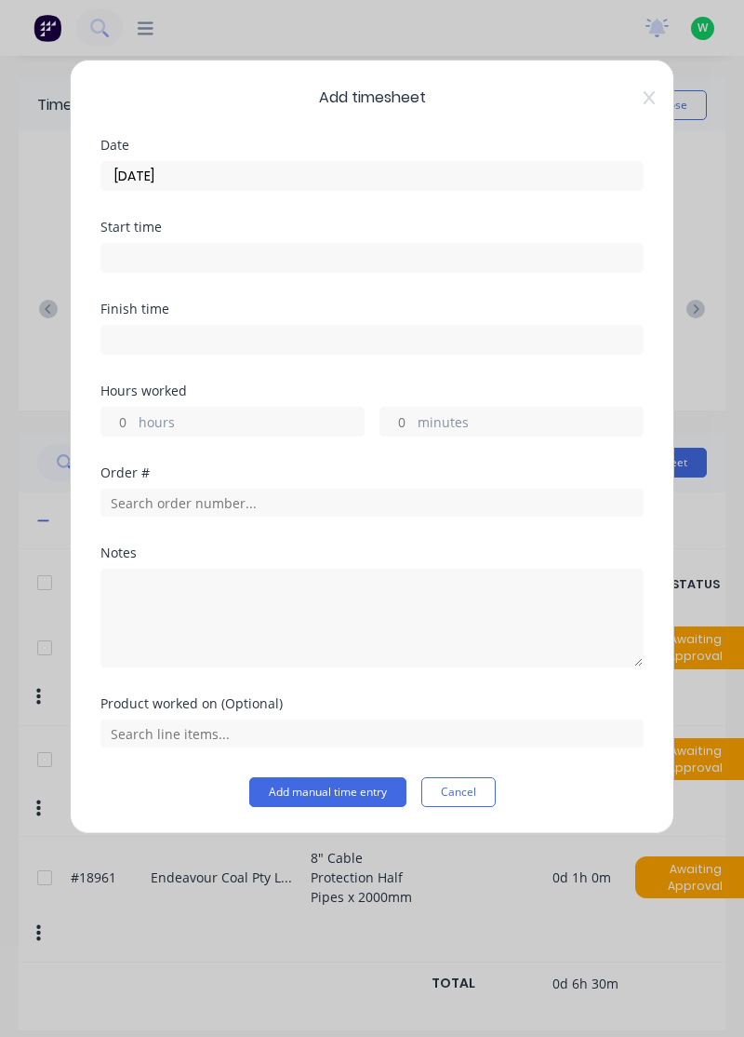
click at [257, 422] on label "hours" at bounding box center [251, 423] width 225 height 23
click at [134, 422] on input "hours" at bounding box center [117, 422] width 33 height 28
type input "1"
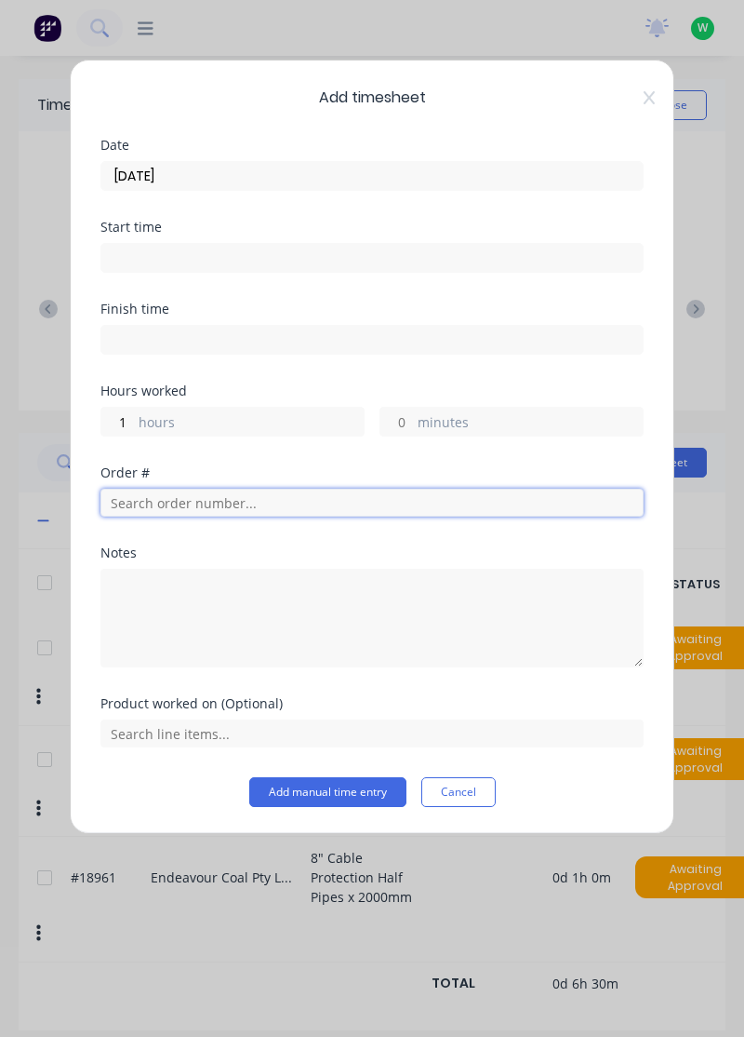
click at [271, 498] on input "text" at bounding box center [372, 503] width 543 height 28
type input "18961"
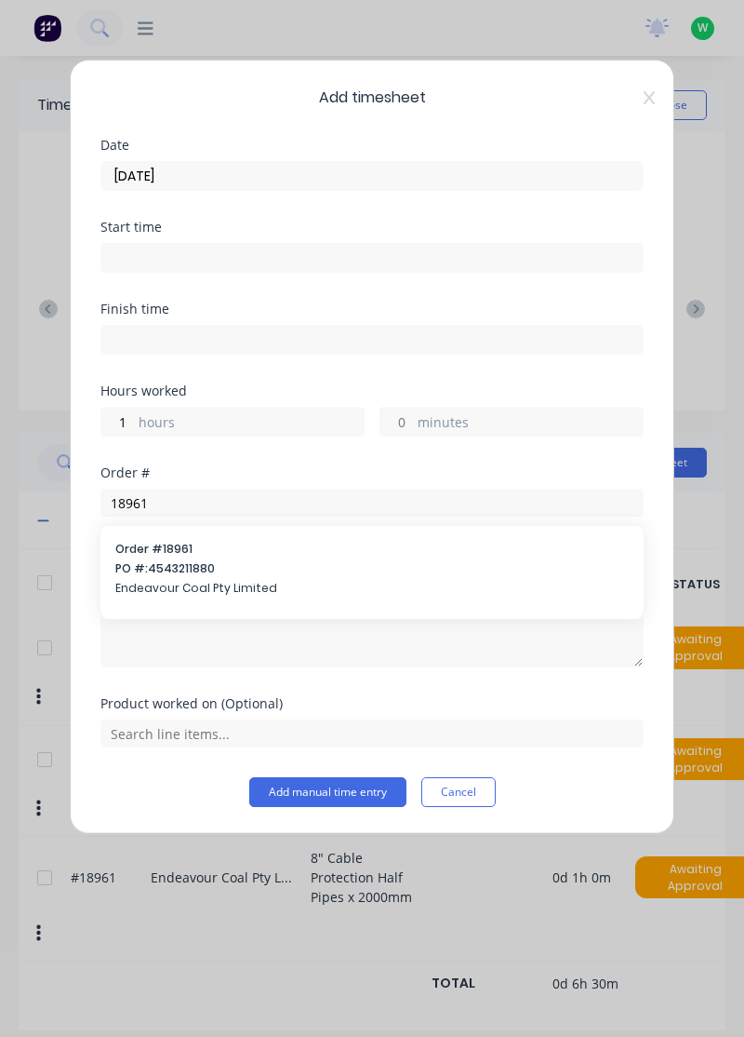
click at [192, 570] on span "PO #: 4543211880" at bounding box center [372, 568] width 514 height 17
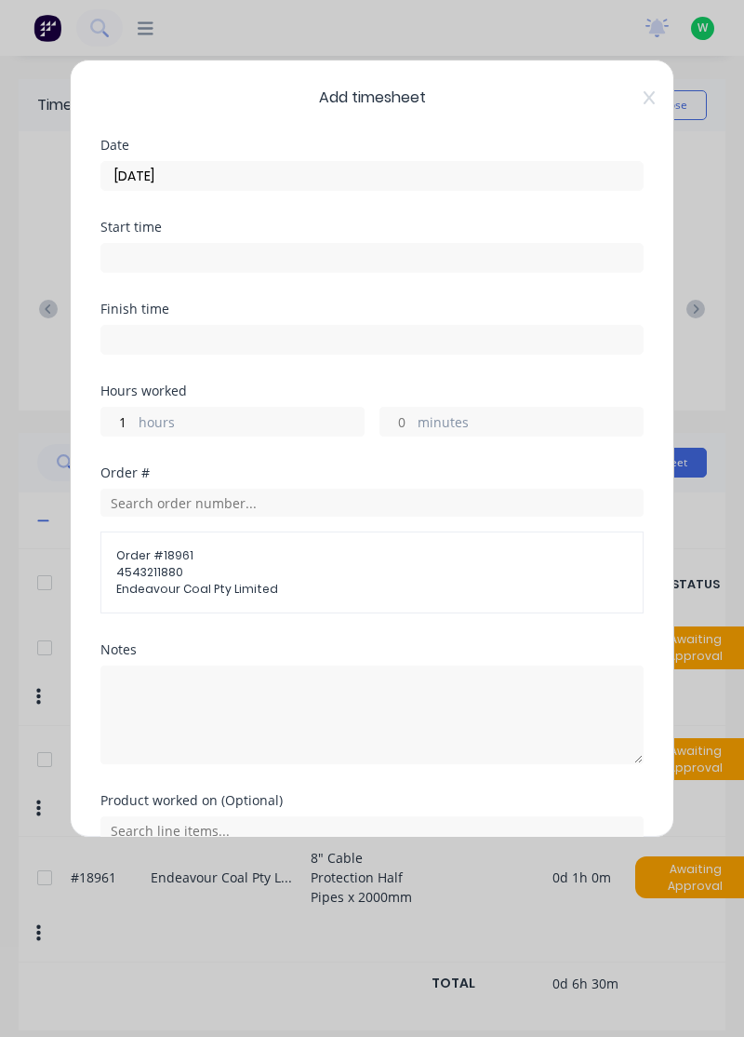
scroll to position [23, 0]
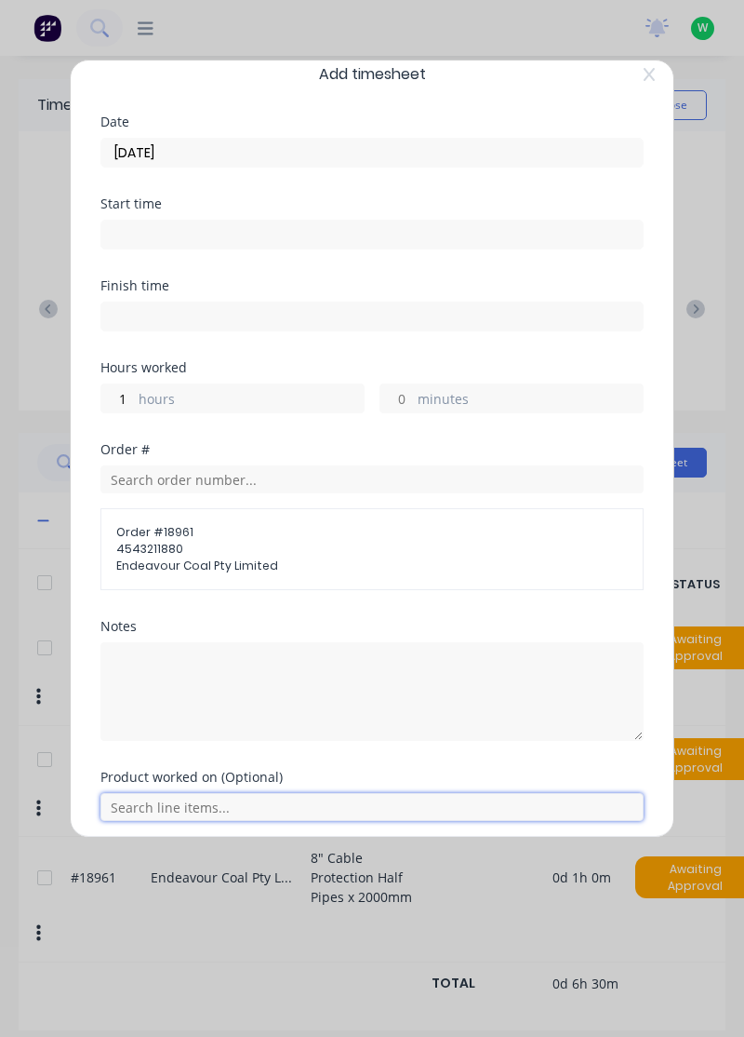
click at [408, 803] on input "text" at bounding box center [372, 807] width 543 height 28
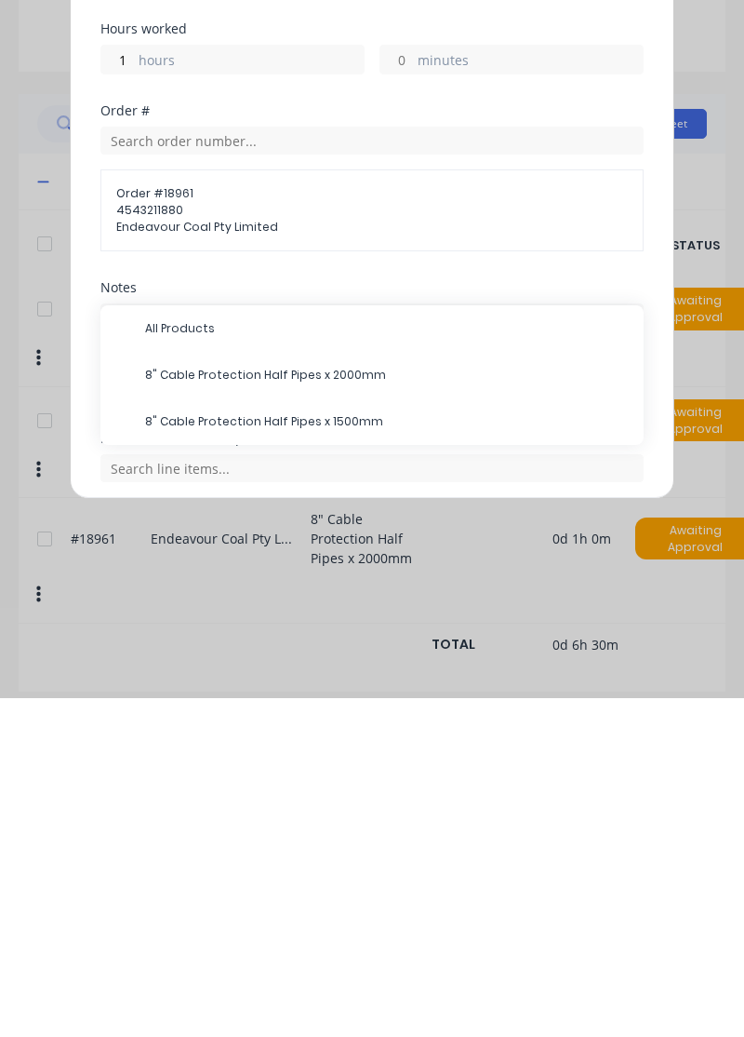
click at [361, 752] on span "8" Cable Protection Half Pipes x 1500mm" at bounding box center [387, 760] width 484 height 17
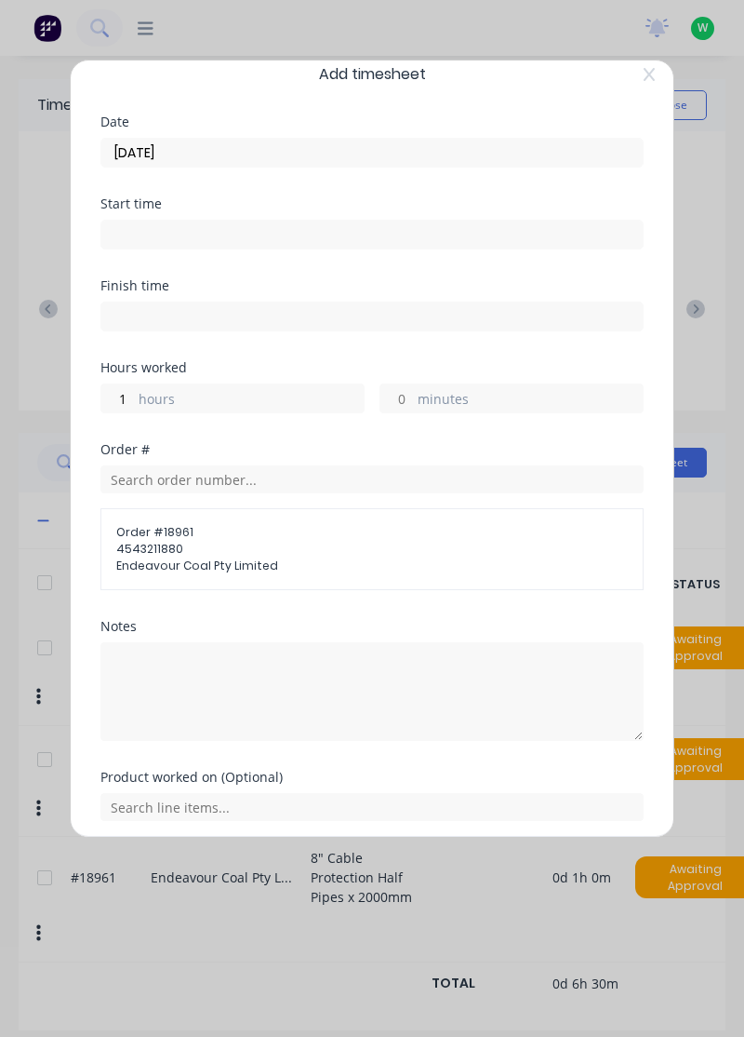
scroll to position [86, 0]
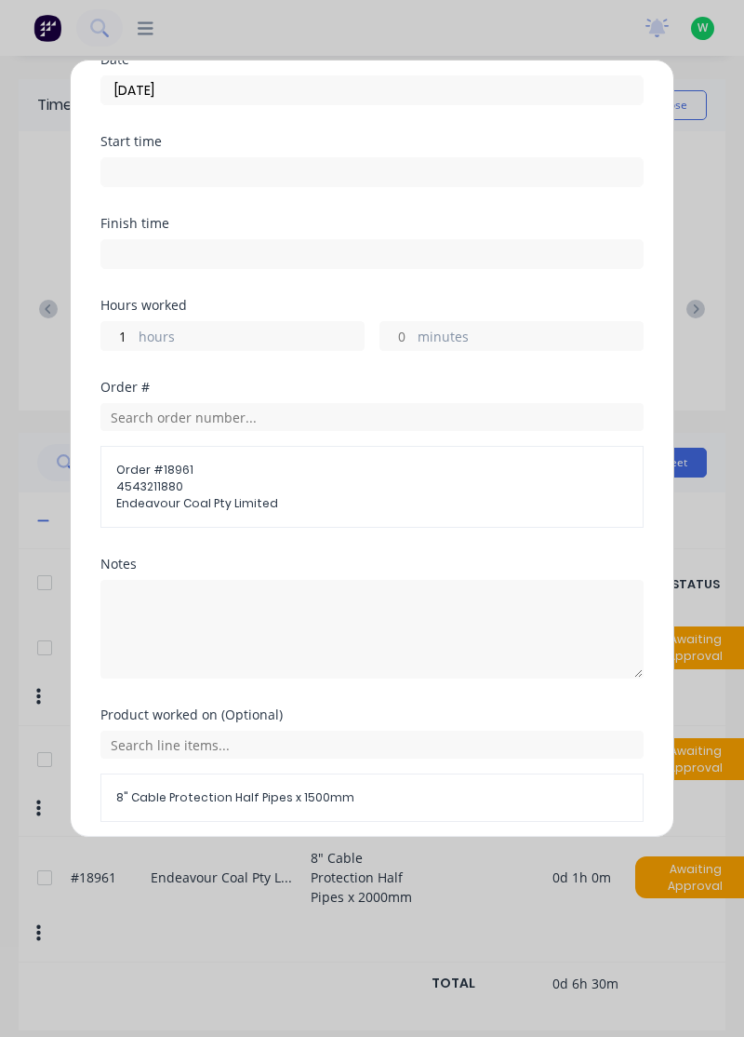
click at [363, 862] on button "Add manual time entry" at bounding box center [327, 866] width 157 height 30
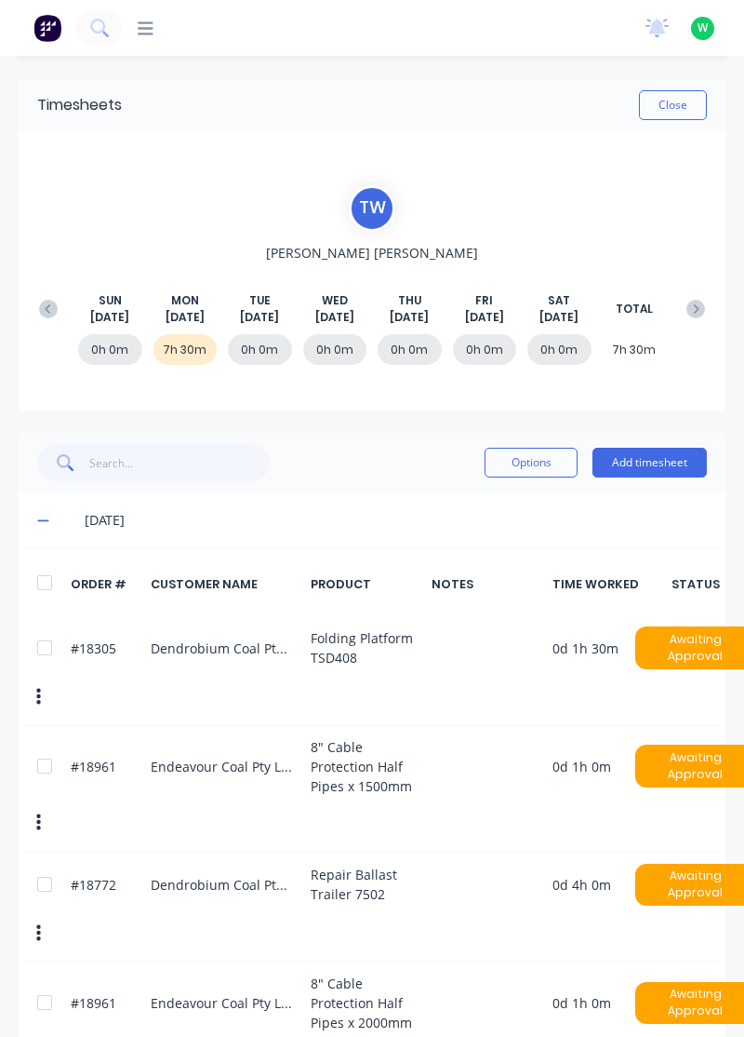
scroll to position [39, 0]
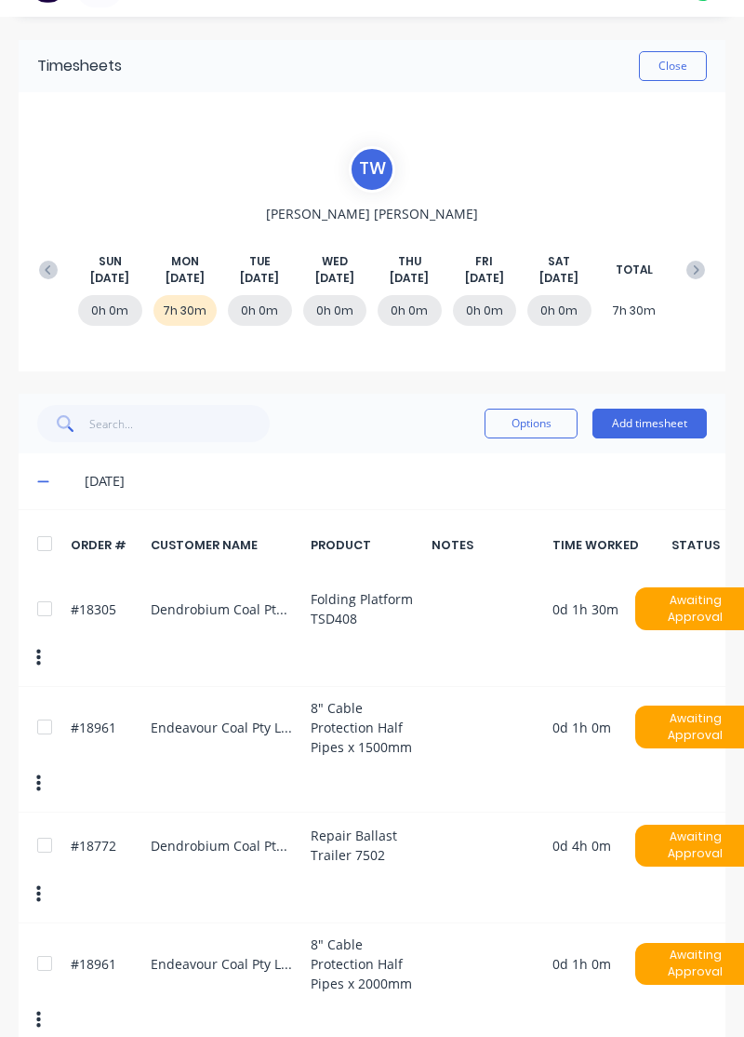
click at [672, 418] on button "Add timesheet" at bounding box center [650, 424] width 114 height 30
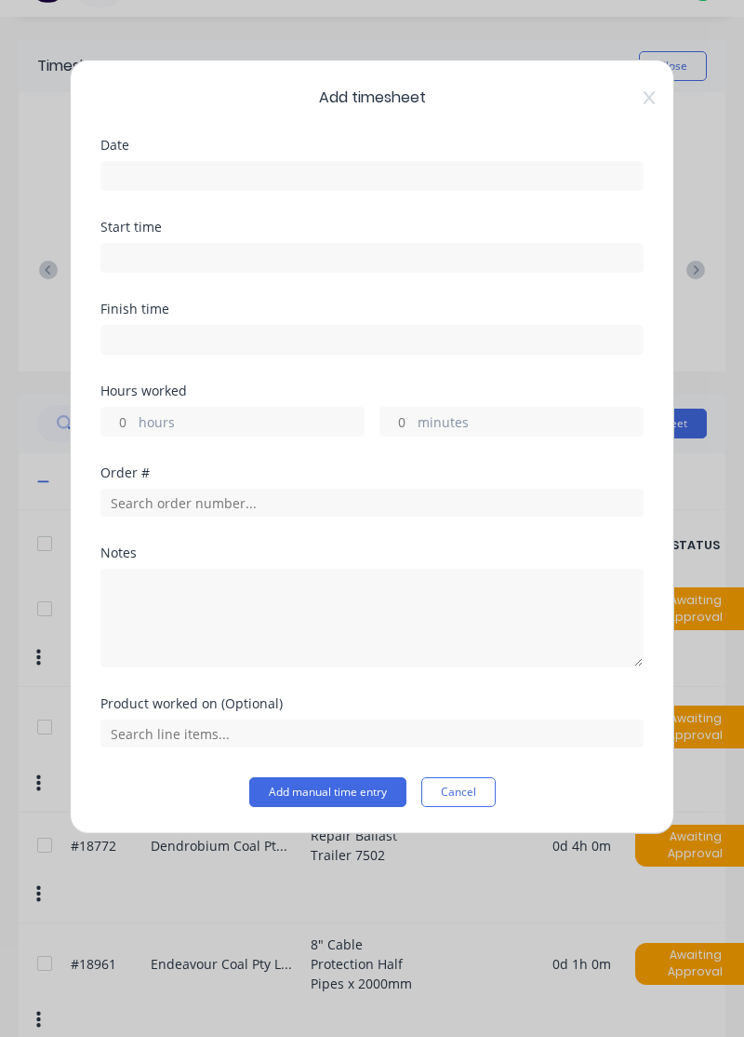
click at [468, 171] on input at bounding box center [372, 176] width 542 height 28
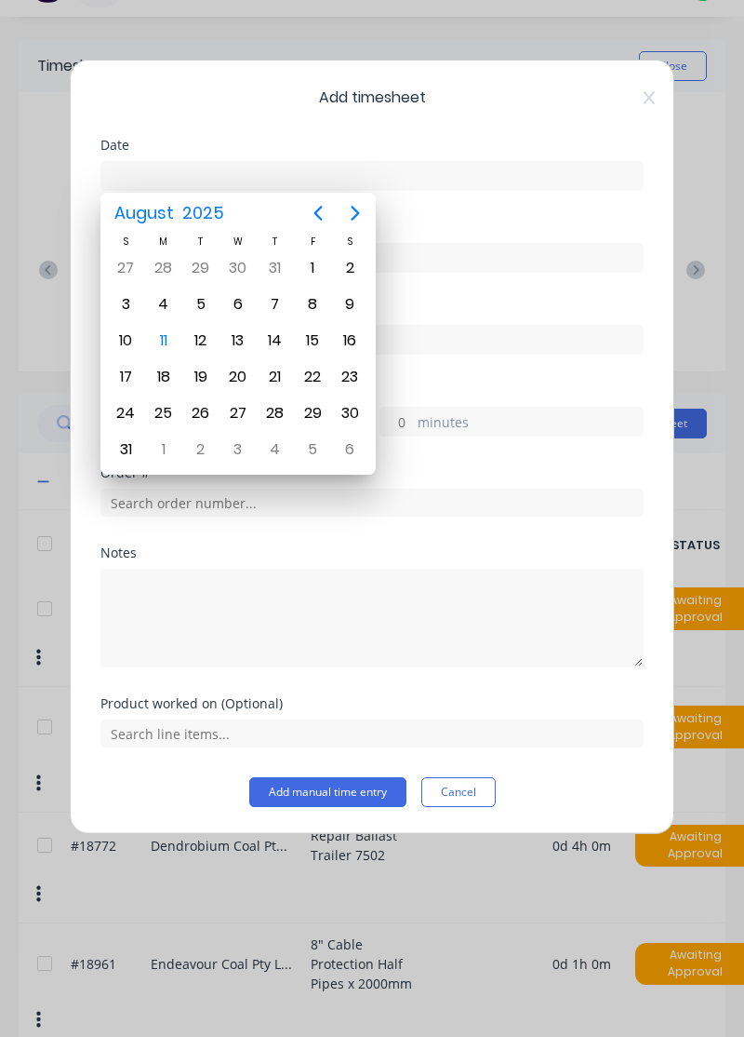
click at [159, 337] on div "11" at bounding box center [164, 341] width 28 height 28
type input "[DATE]"
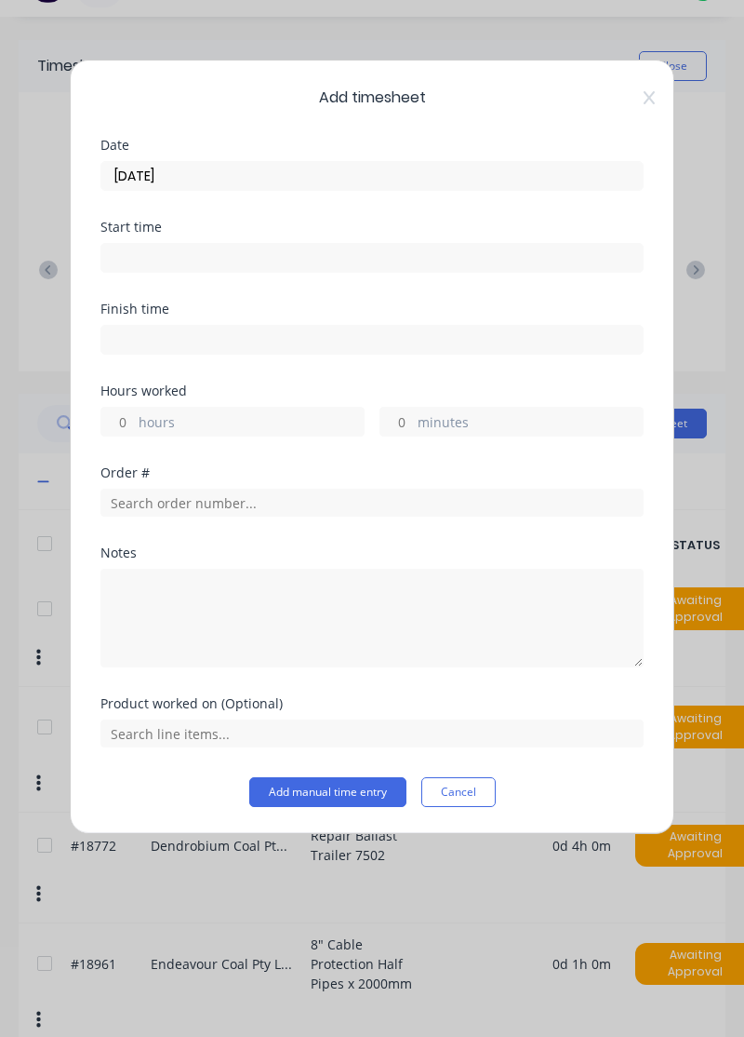
click at [257, 420] on label "hours" at bounding box center [251, 423] width 225 height 23
click at [134, 420] on input "hours" at bounding box center [117, 422] width 33 height 28
click at [485, 413] on label "minutes" at bounding box center [530, 423] width 225 height 23
click at [413, 413] on input "minutes" at bounding box center [397, 422] width 33 height 28
type input "30"
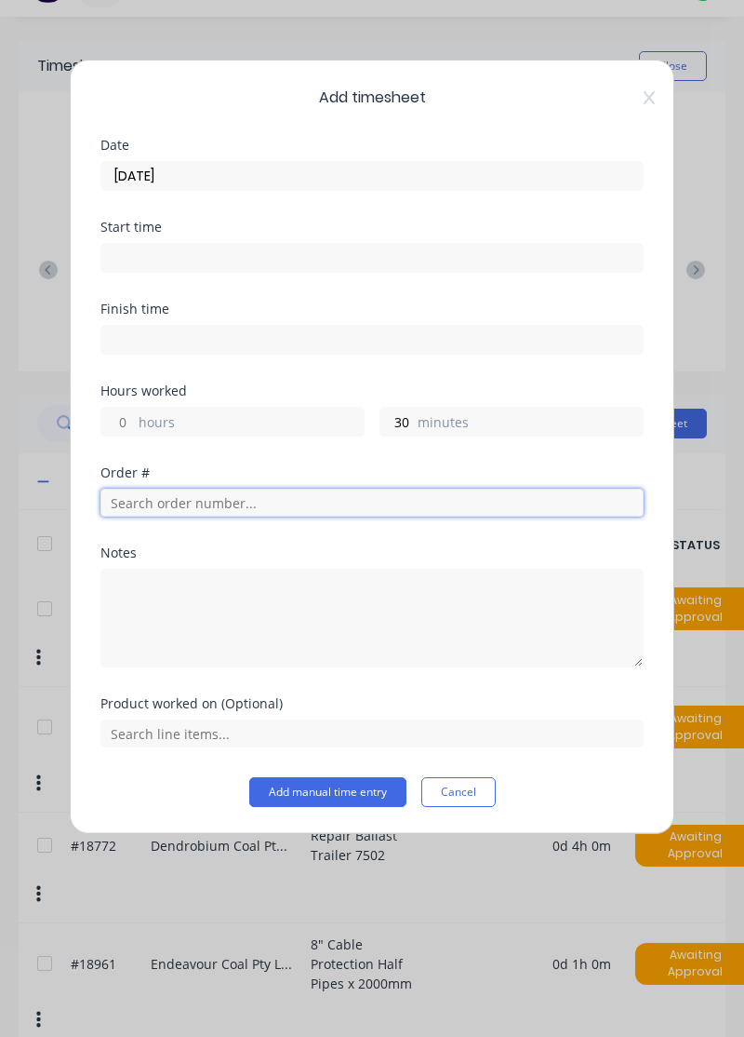
click at [342, 506] on input "text" at bounding box center [372, 503] width 543 height 28
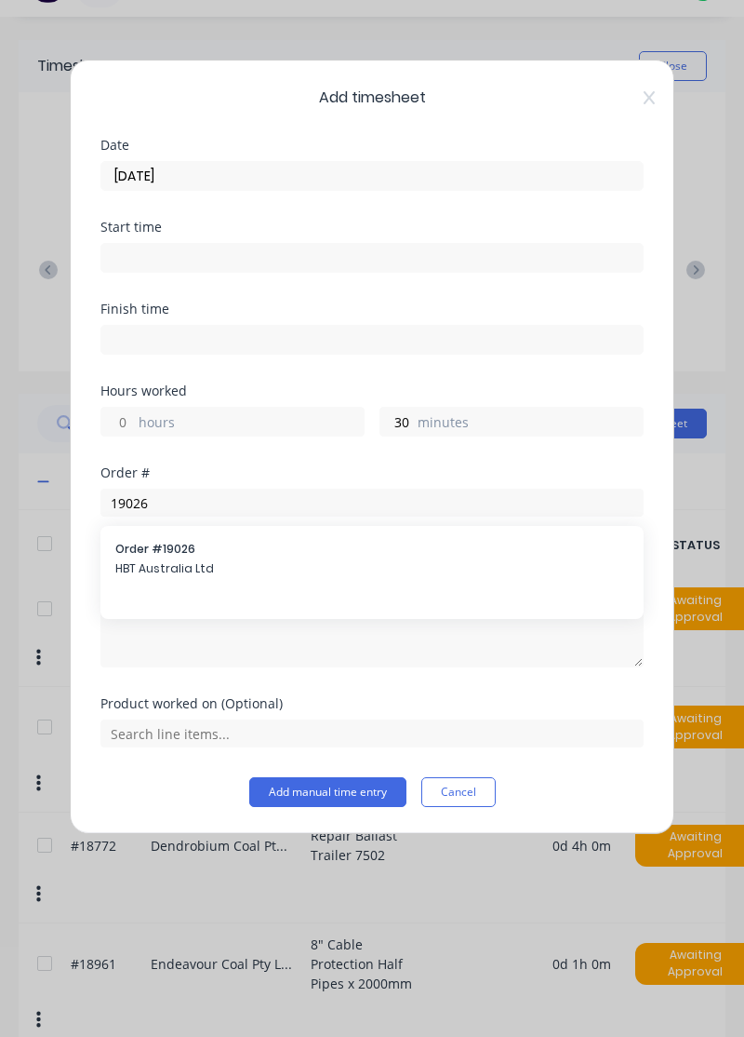
click at [194, 550] on div "Notes" at bounding box center [372, 552] width 543 height 13
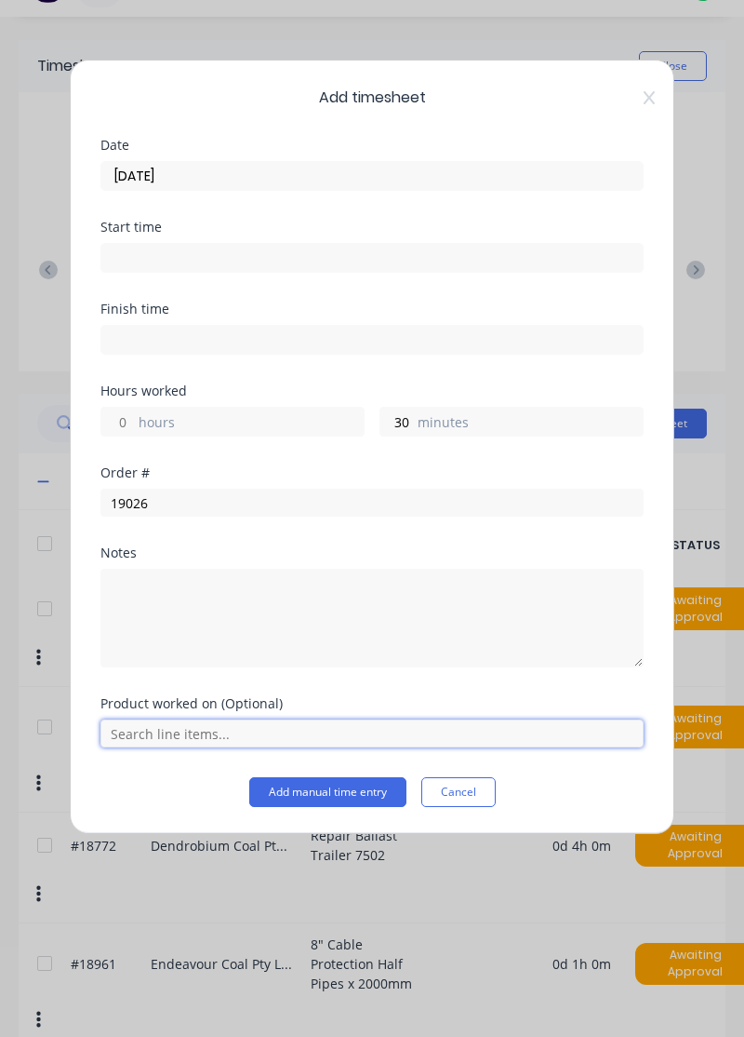
click at [369, 731] on input "text" at bounding box center [372, 733] width 543 height 28
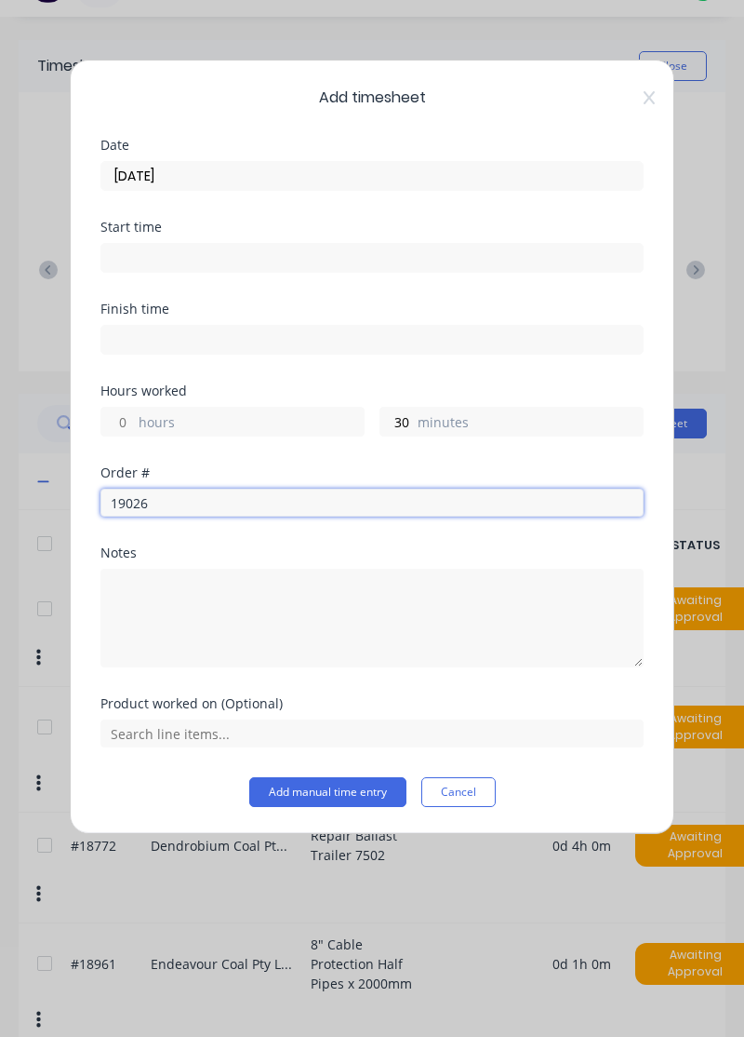
click at [393, 503] on input "19026" at bounding box center [372, 503] width 543 height 28
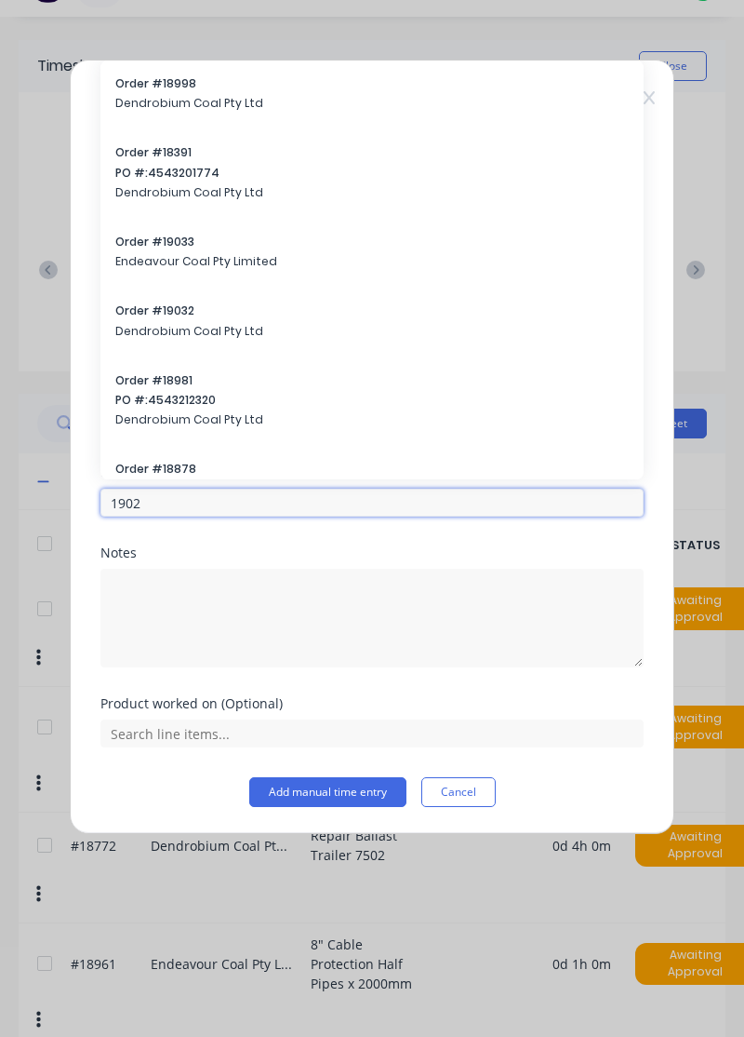
type input "19026"
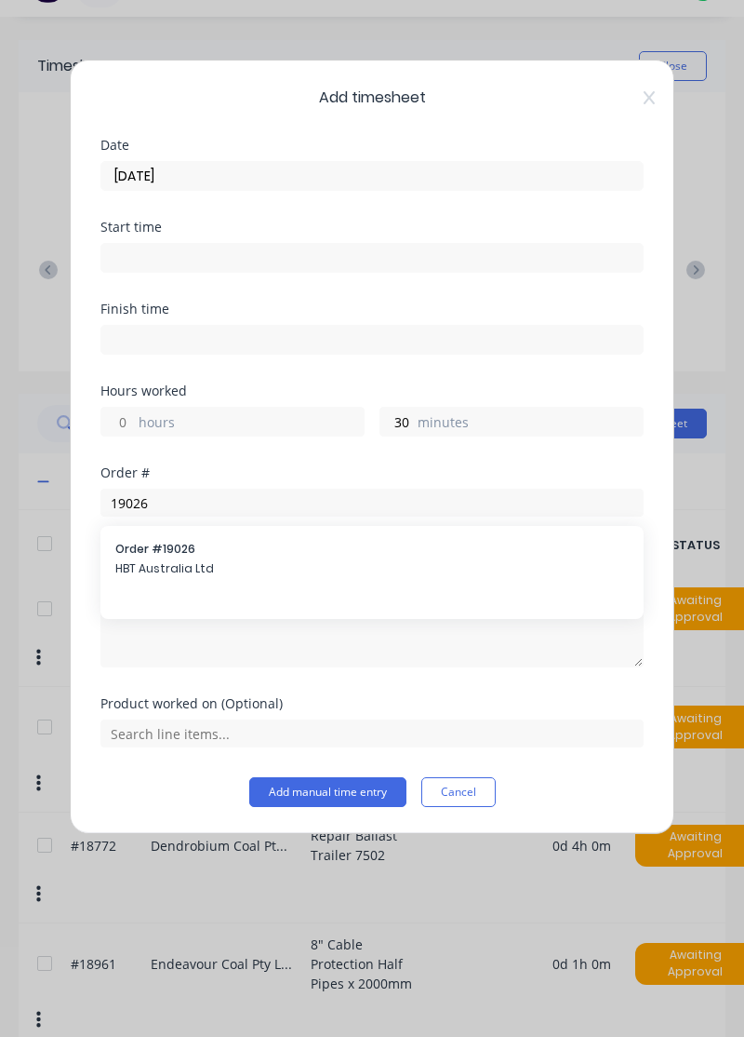
click at [188, 553] on span "Order # 19026" at bounding box center [372, 549] width 514 height 17
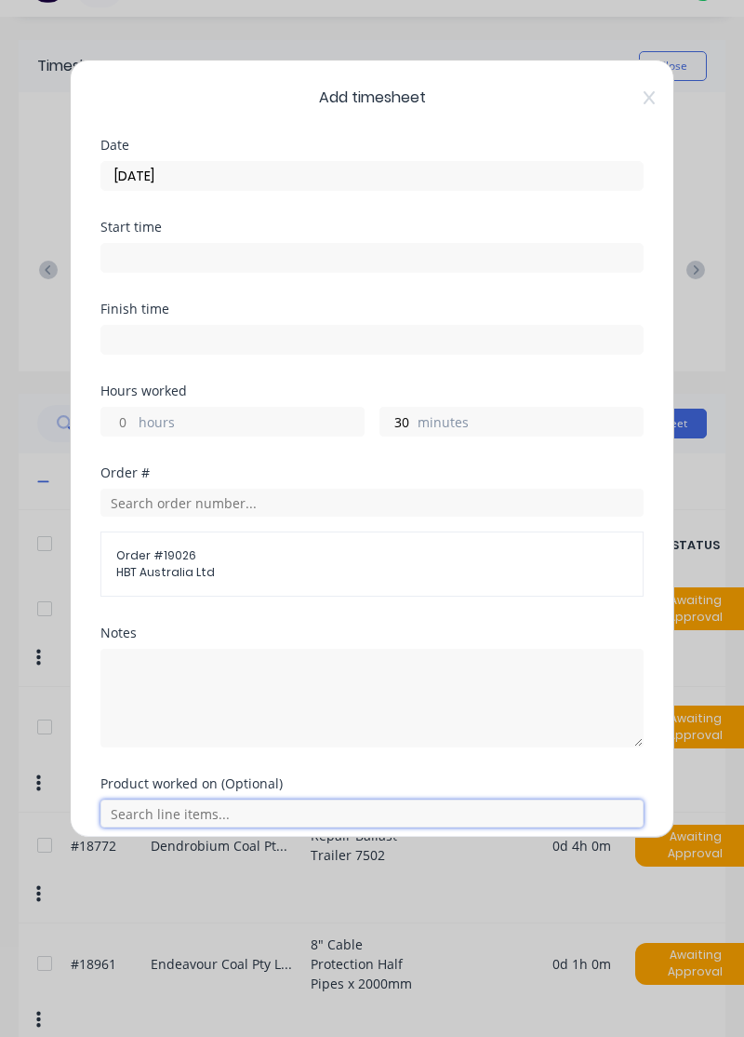
click at [336, 807] on input "text" at bounding box center [372, 813] width 543 height 28
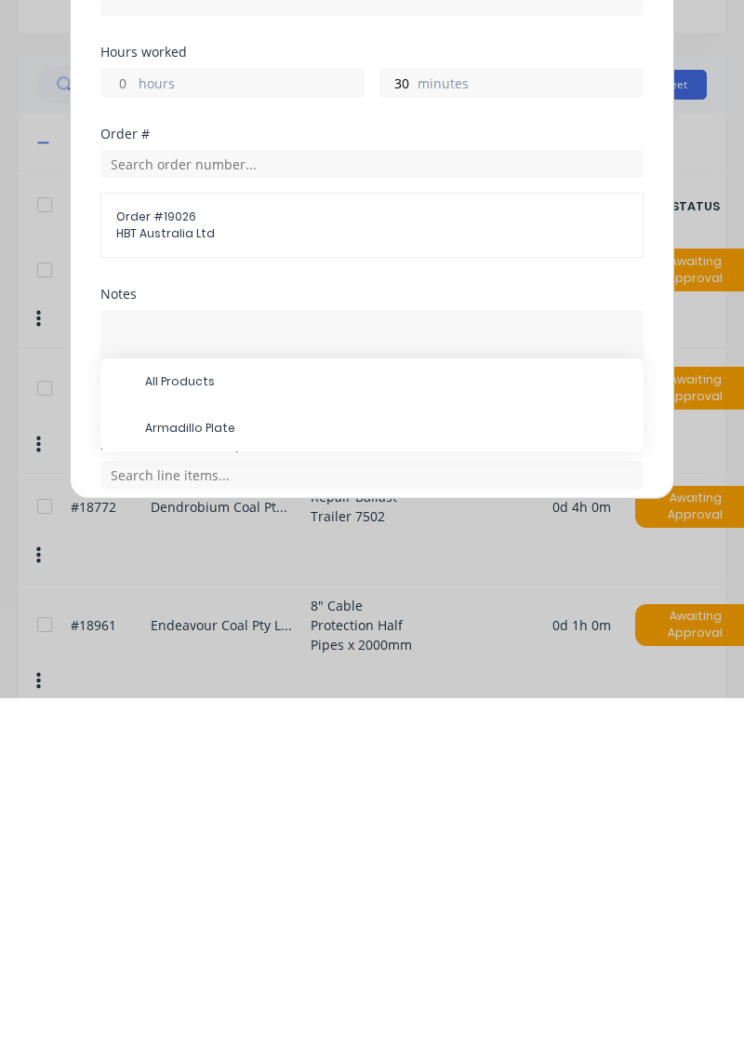
click at [225, 762] on span "Armadillo Plate" at bounding box center [387, 766] width 484 height 17
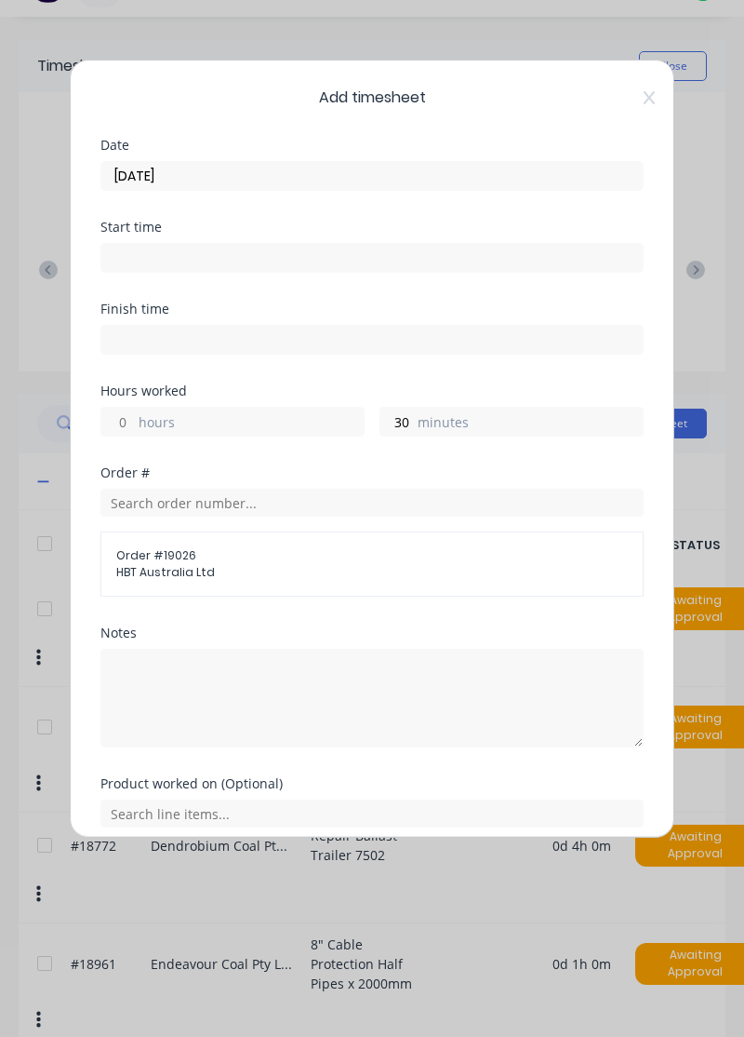
scroll to position [69, 0]
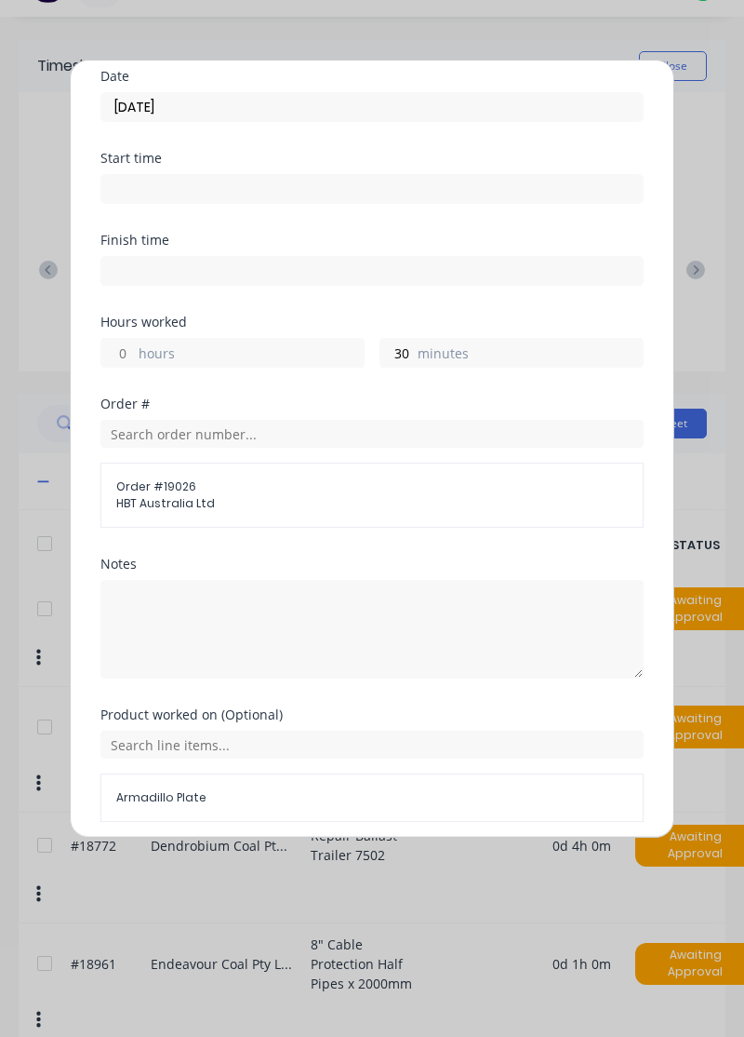
click at [342, 858] on button "Add manual time entry" at bounding box center [327, 866] width 157 height 30
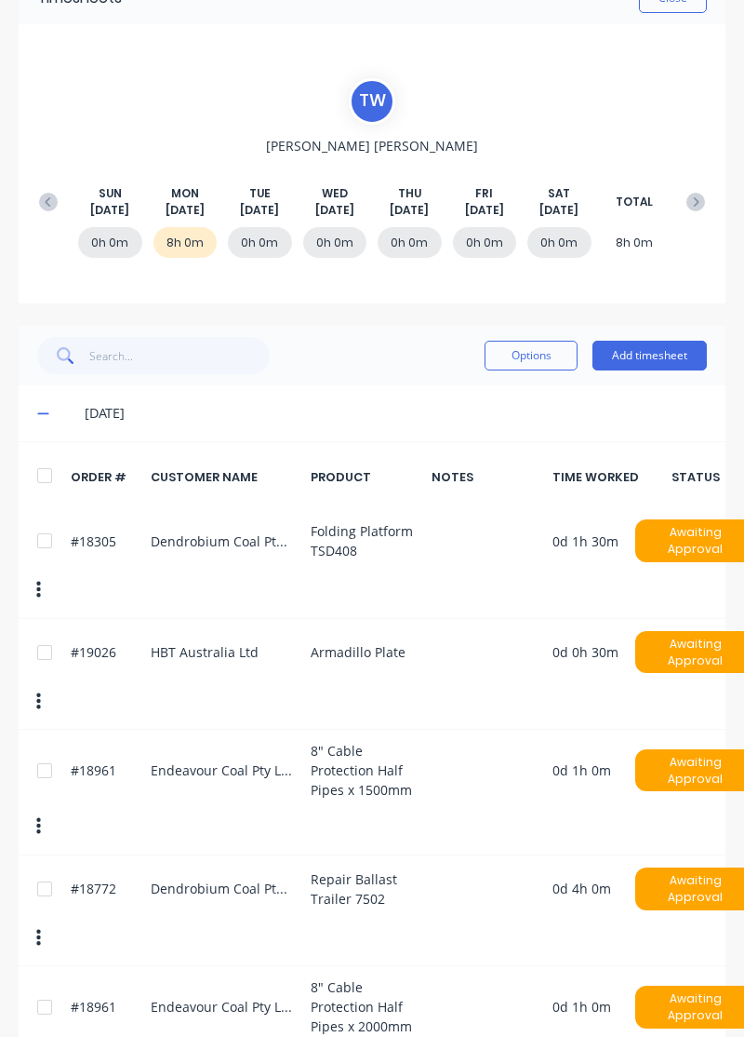
scroll to position [132, 0]
